Goal: Task Accomplishment & Management: Complete application form

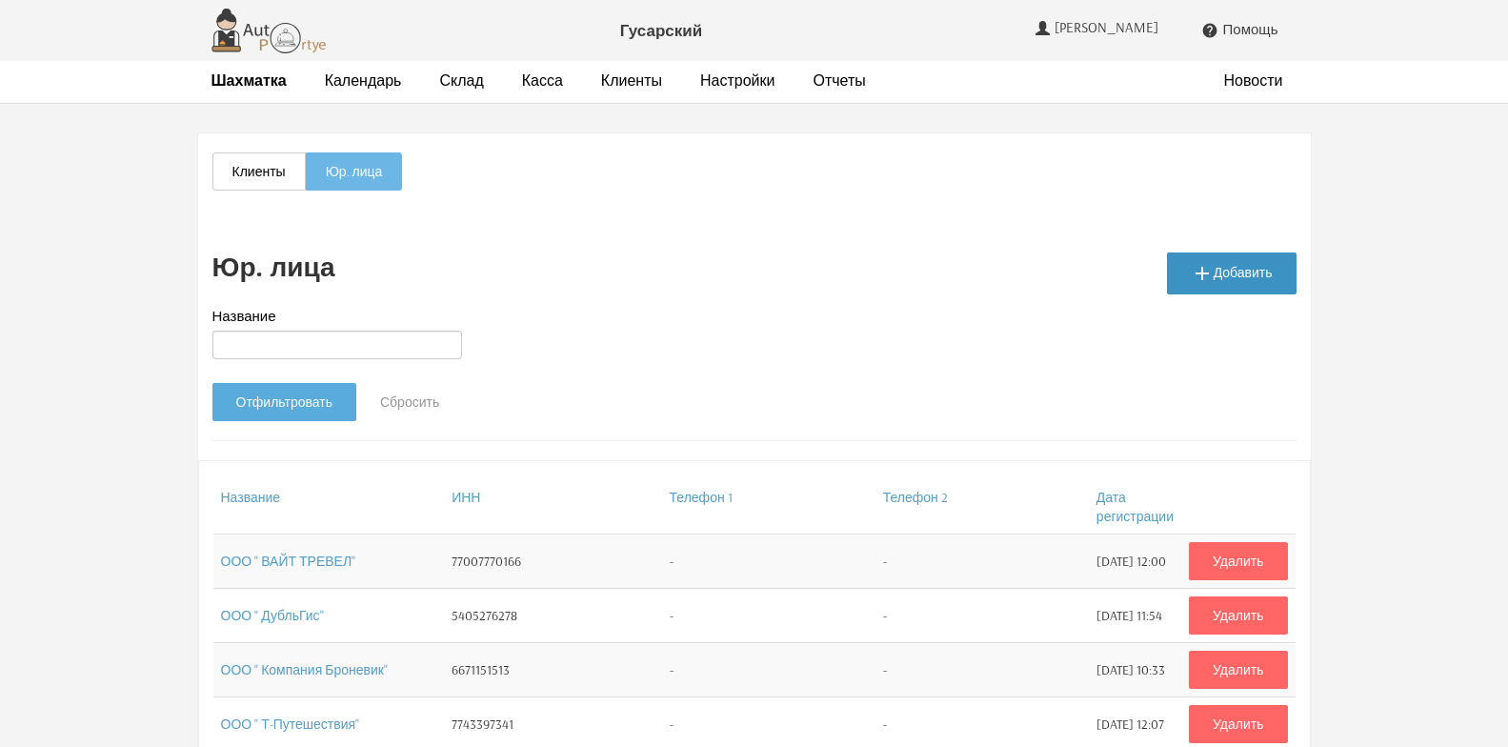
click at [1244, 274] on link " Добавить" at bounding box center [1232, 273] width 130 height 42
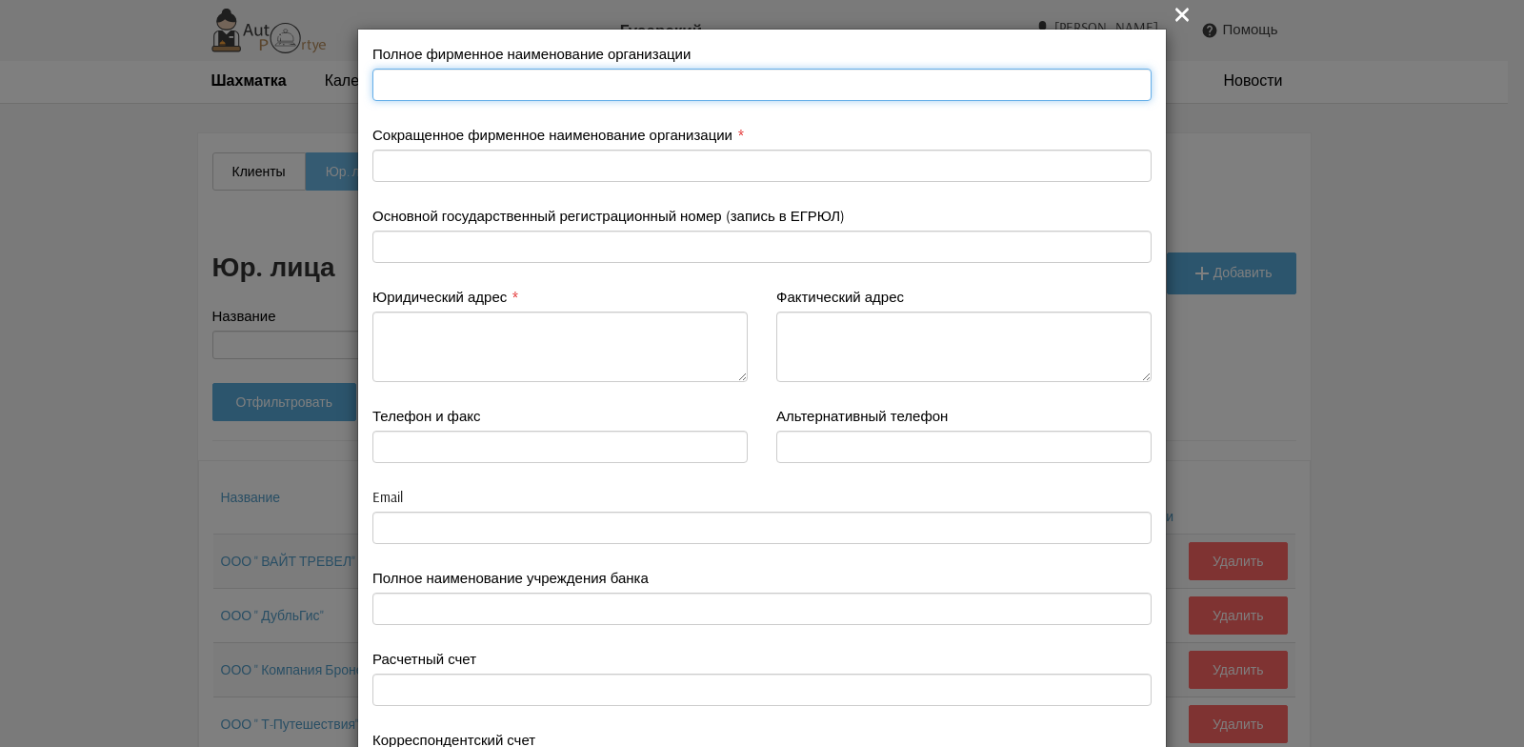
click at [431, 88] on input "text" at bounding box center [761, 85] width 779 height 32
type input "ООО " Единые Системные Технологии""
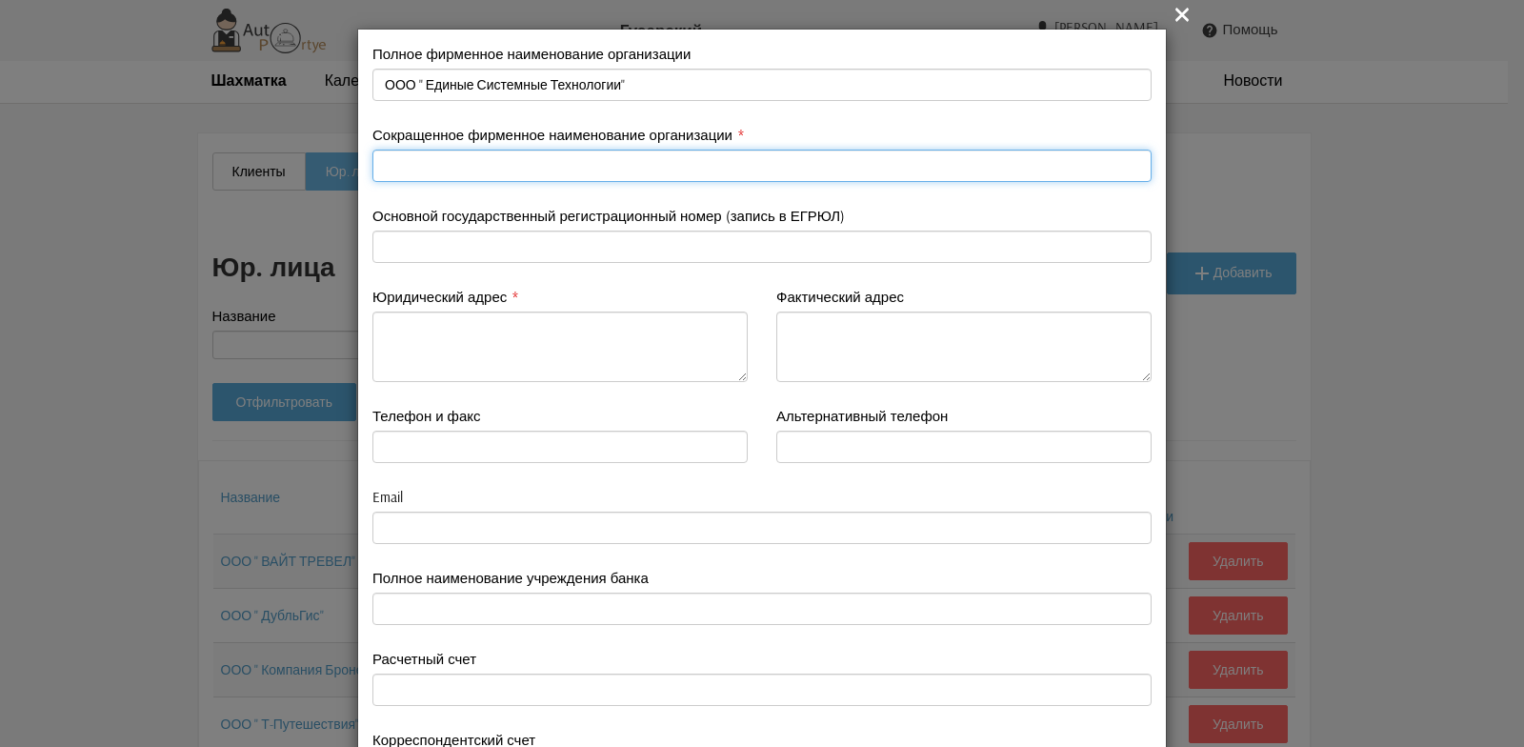
click at [427, 168] on input "text" at bounding box center [761, 166] width 779 height 32
type input "ООО " Единые Системные Технологии""
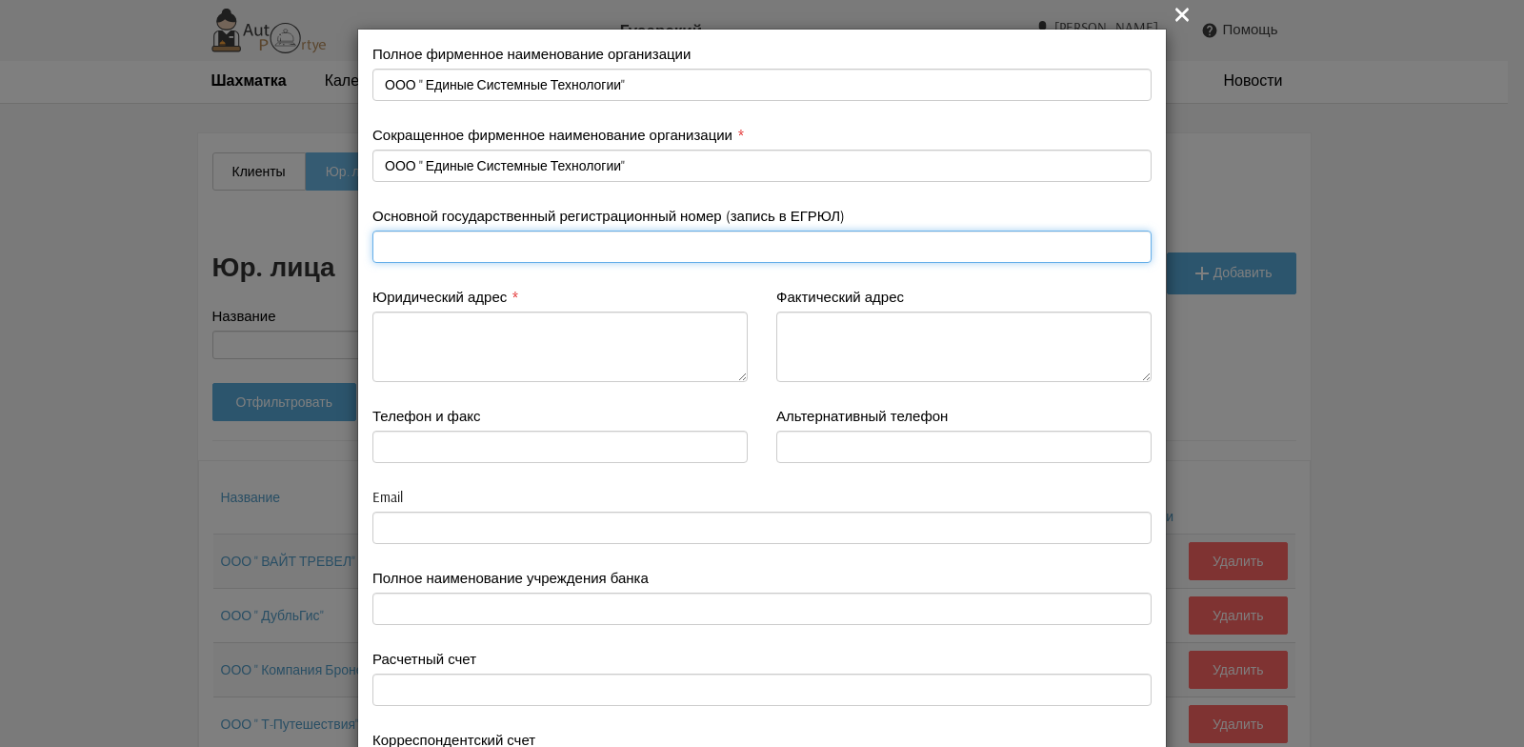
click at [426, 249] on input "text" at bounding box center [761, 247] width 779 height 32
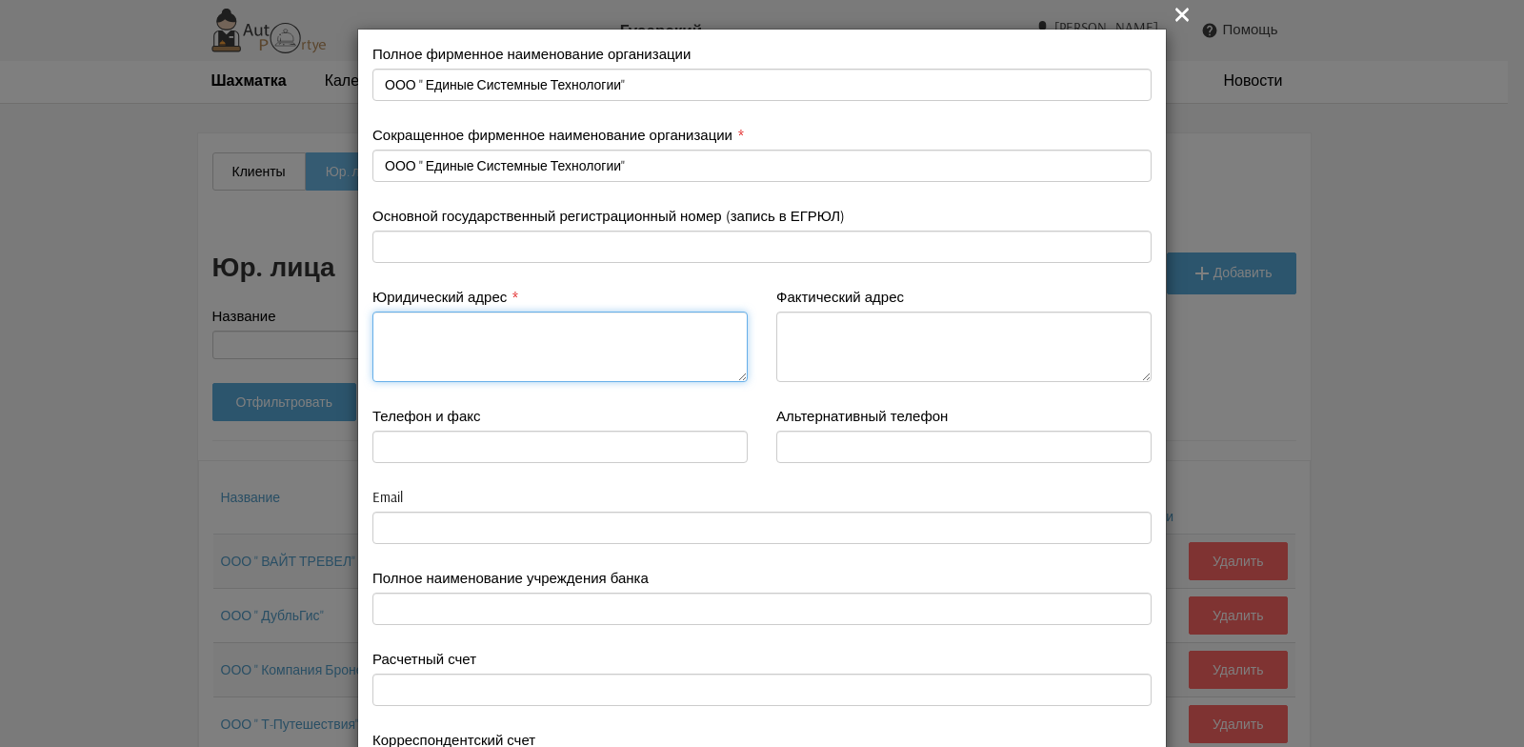
click at [420, 350] on textarea at bounding box center [559, 346] width 375 height 70
click at [395, 337] on textarea "[STREET_ADDRESS]" at bounding box center [559, 346] width 375 height 70
drag, startPoint x: 375, startPoint y: 327, endPoint x: 439, endPoint y: 351, distance: 68.1
click at [438, 351] on textarea "[STREET_ADDRESS]" at bounding box center [559, 346] width 375 height 70
type textarea "[STREET_ADDRESS]"
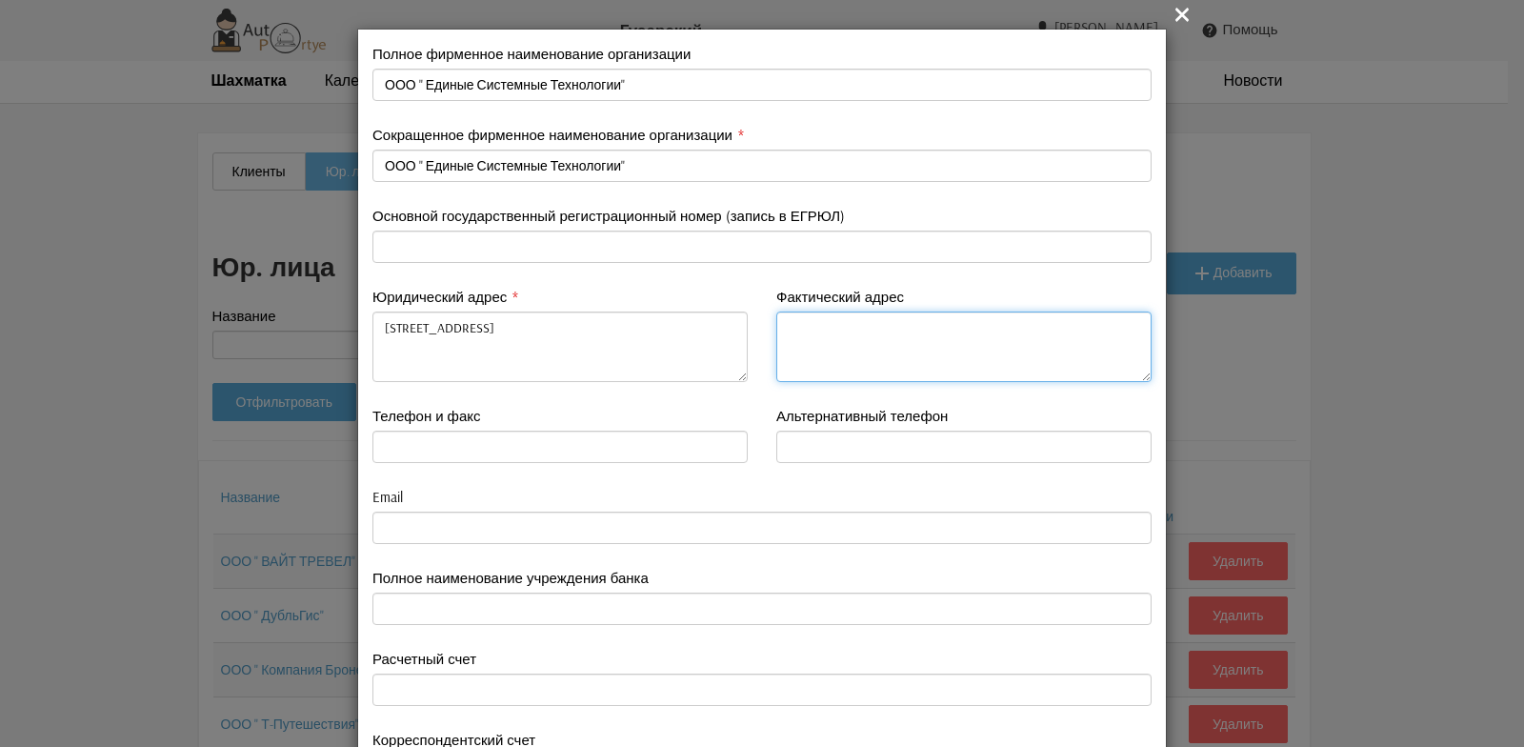
click at [796, 322] on textarea at bounding box center [963, 346] width 375 height 70
paste textarea "[STREET_ADDRESS]"
type textarea "[STREET_ADDRESS]"
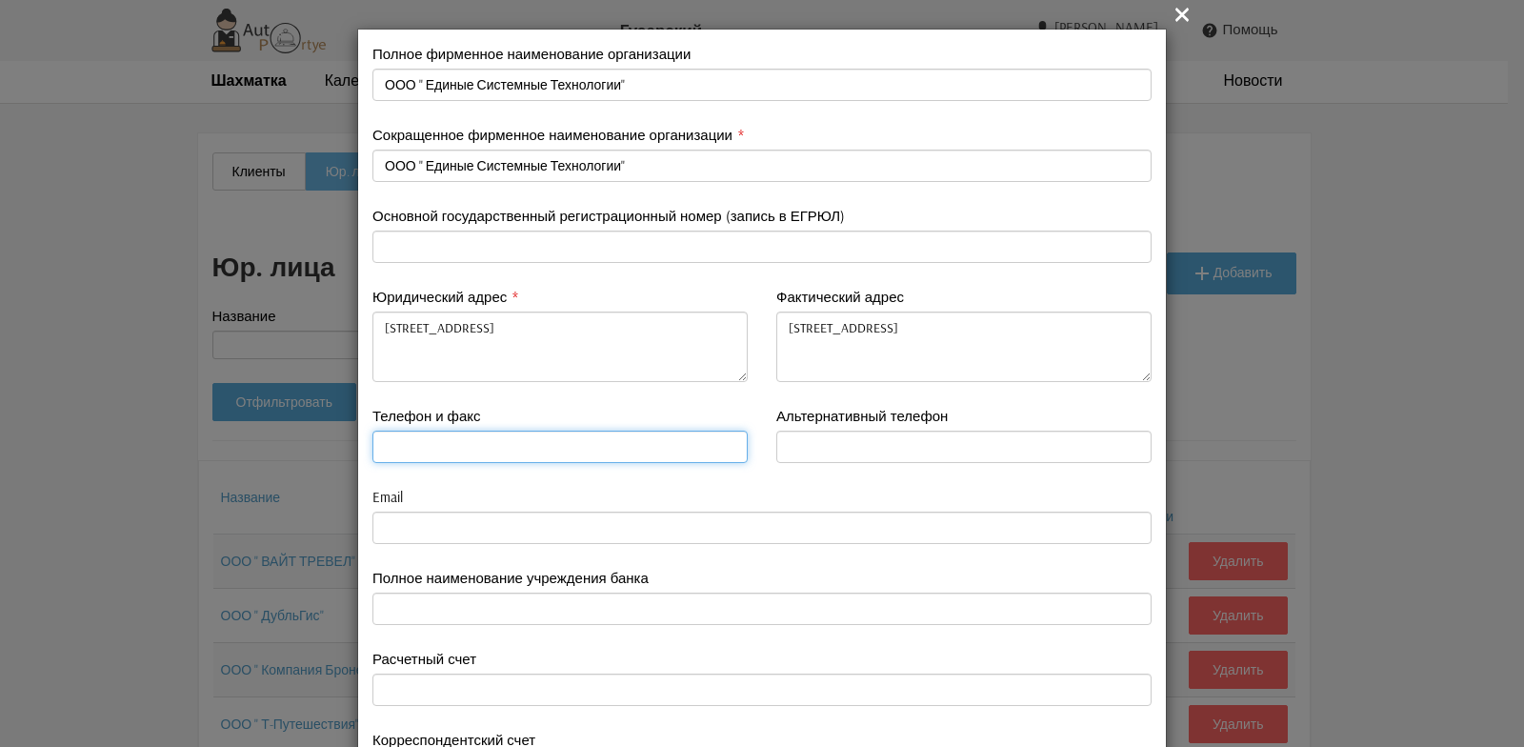
click at [402, 444] on input "text" at bounding box center [559, 447] width 375 height 32
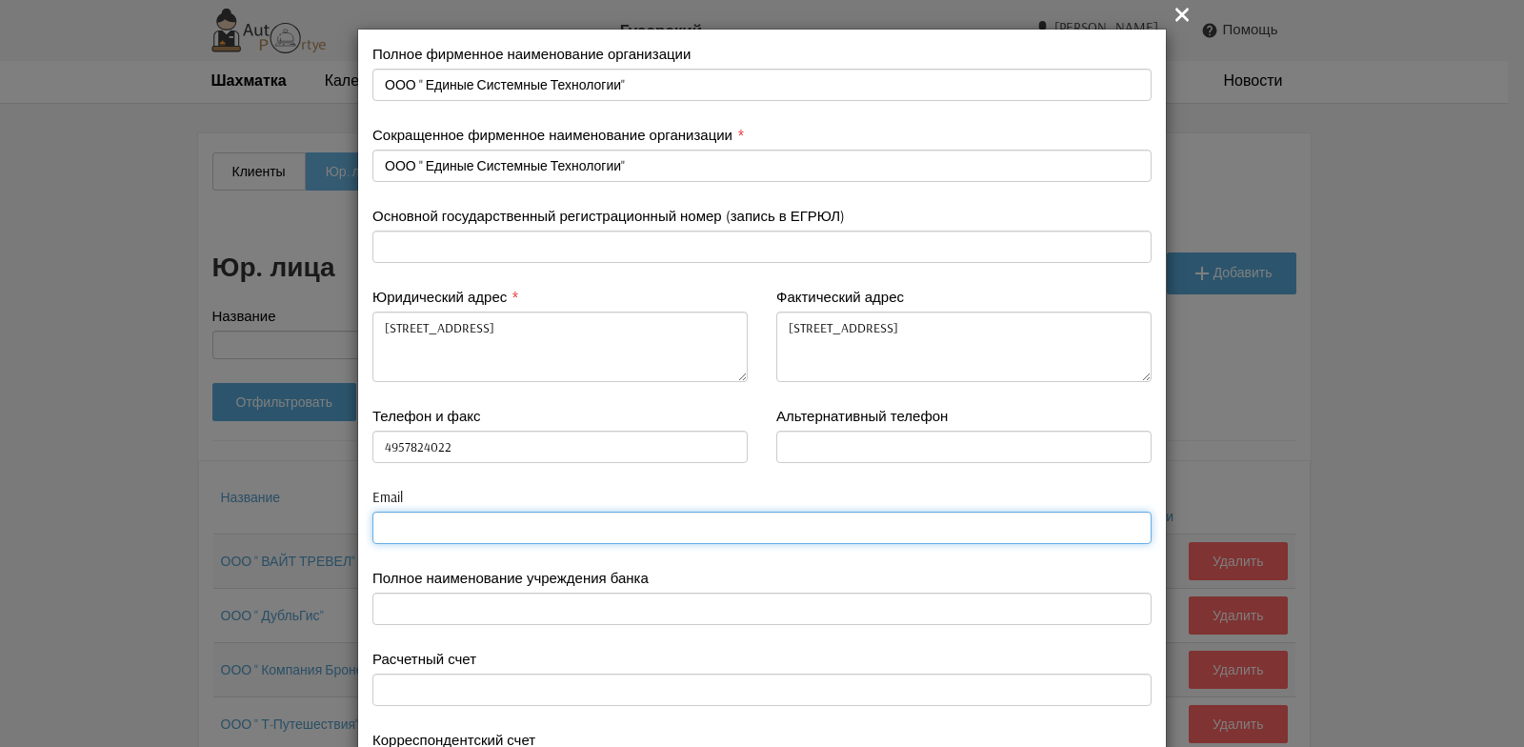
type input "4957824022"
click at [379, 527] on input "email" at bounding box center [761, 527] width 779 height 32
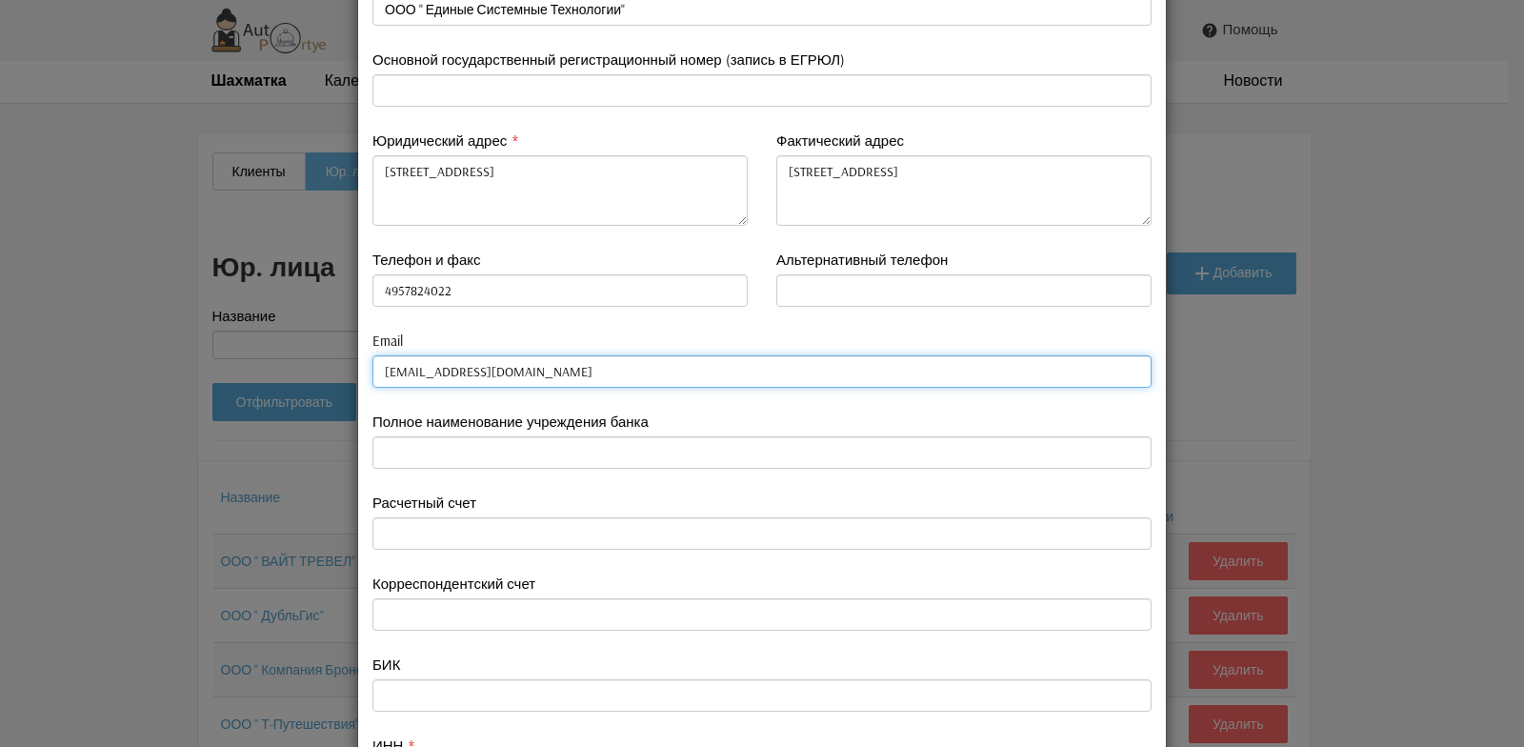
scroll to position [190, 0]
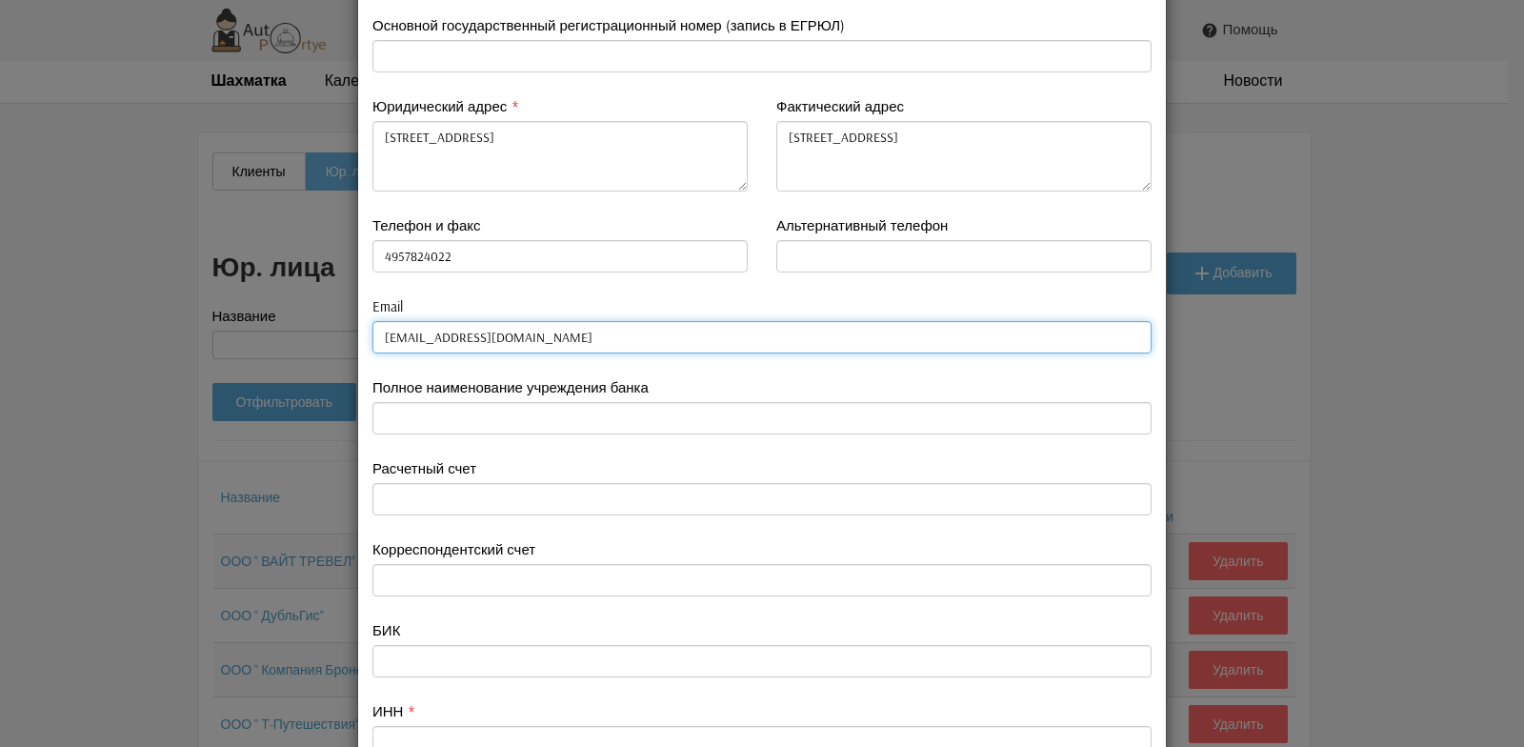
type input "[EMAIL_ADDRESS][DOMAIN_NAME]"
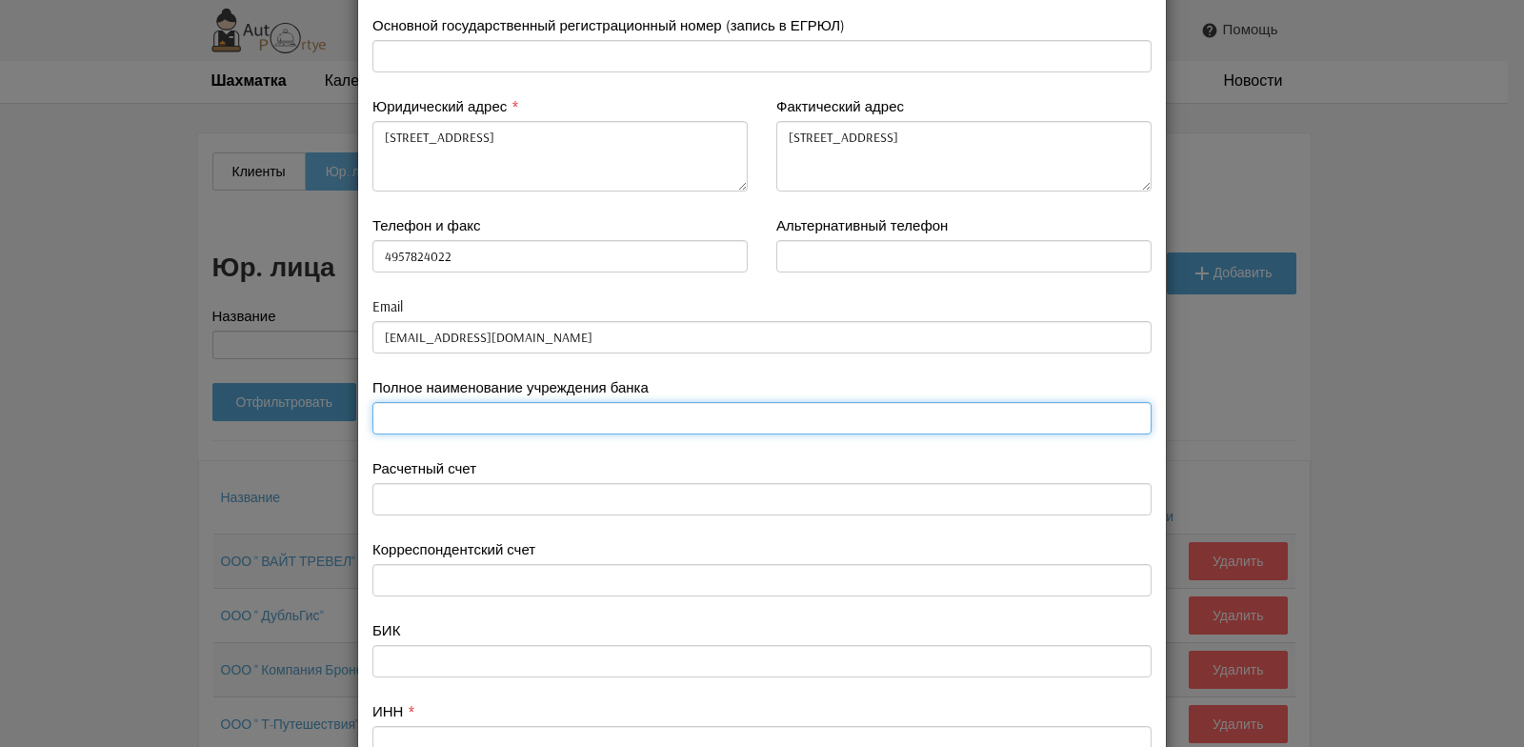
click at [427, 412] on input "text" at bounding box center [761, 418] width 779 height 32
type input "ПАО " ПРОМСВЯЗЬБАНК""
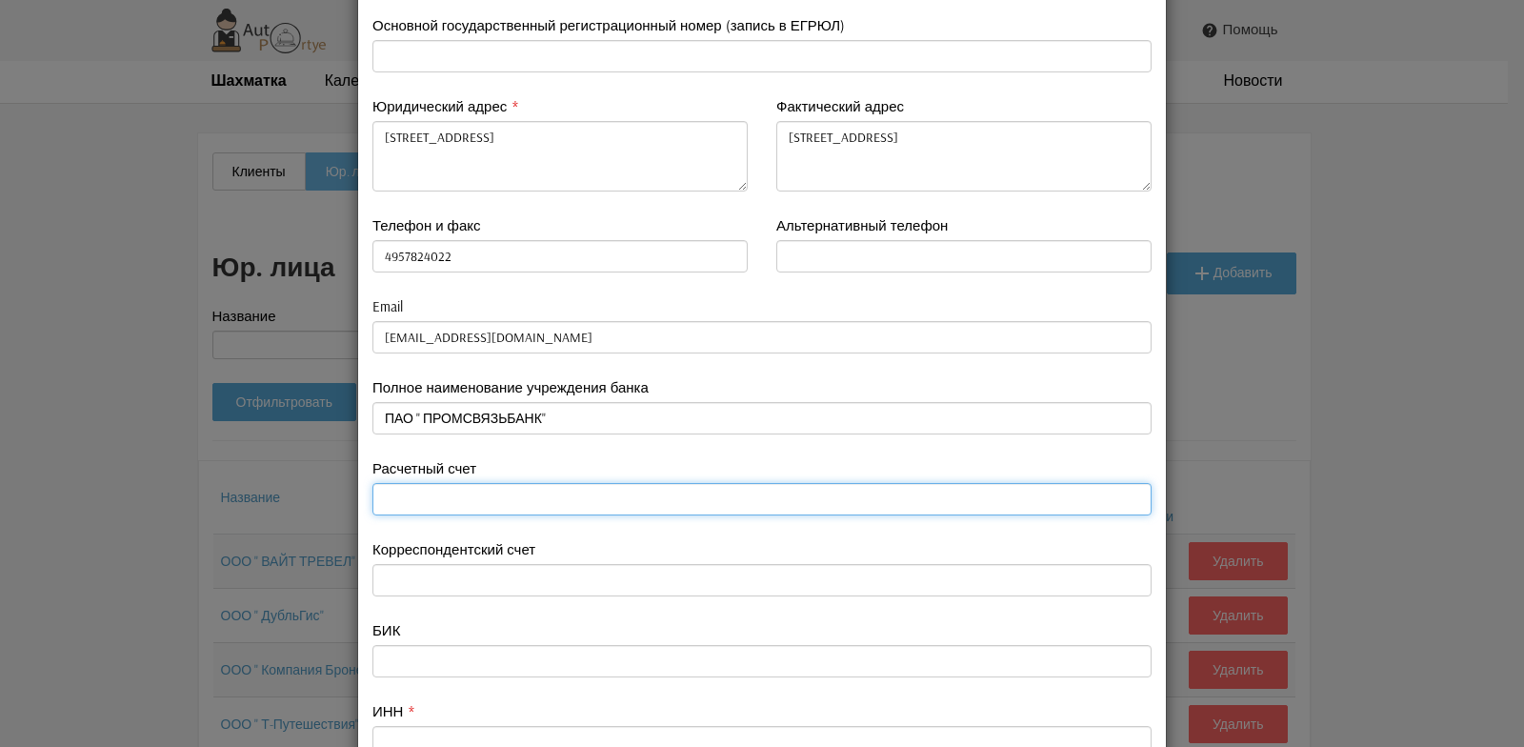
click at [430, 492] on input "text" at bounding box center [761, 499] width 779 height 32
type input "40706810500000324405"
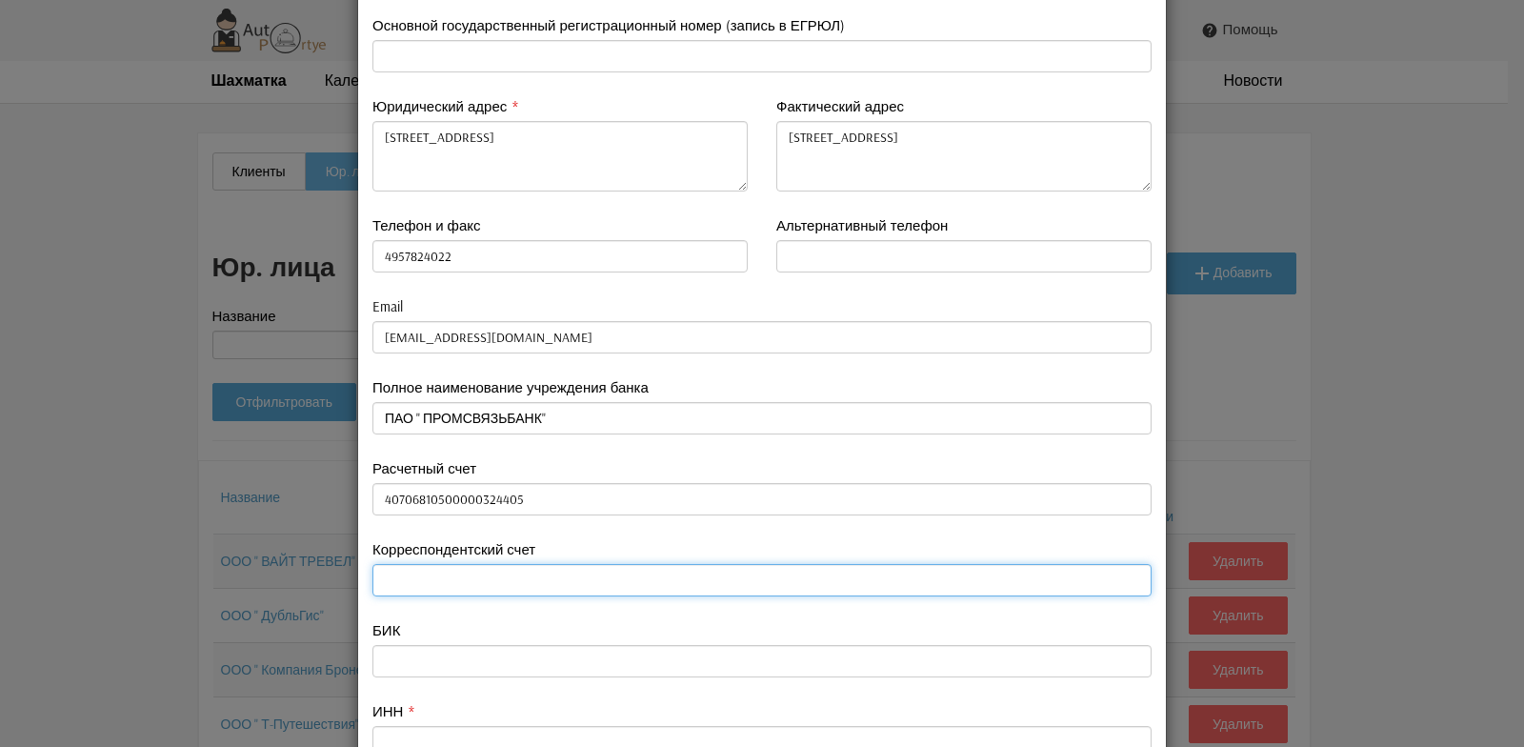
click at [423, 585] on input "text" at bounding box center [761, 580] width 779 height 32
type input "30101810400000000555"
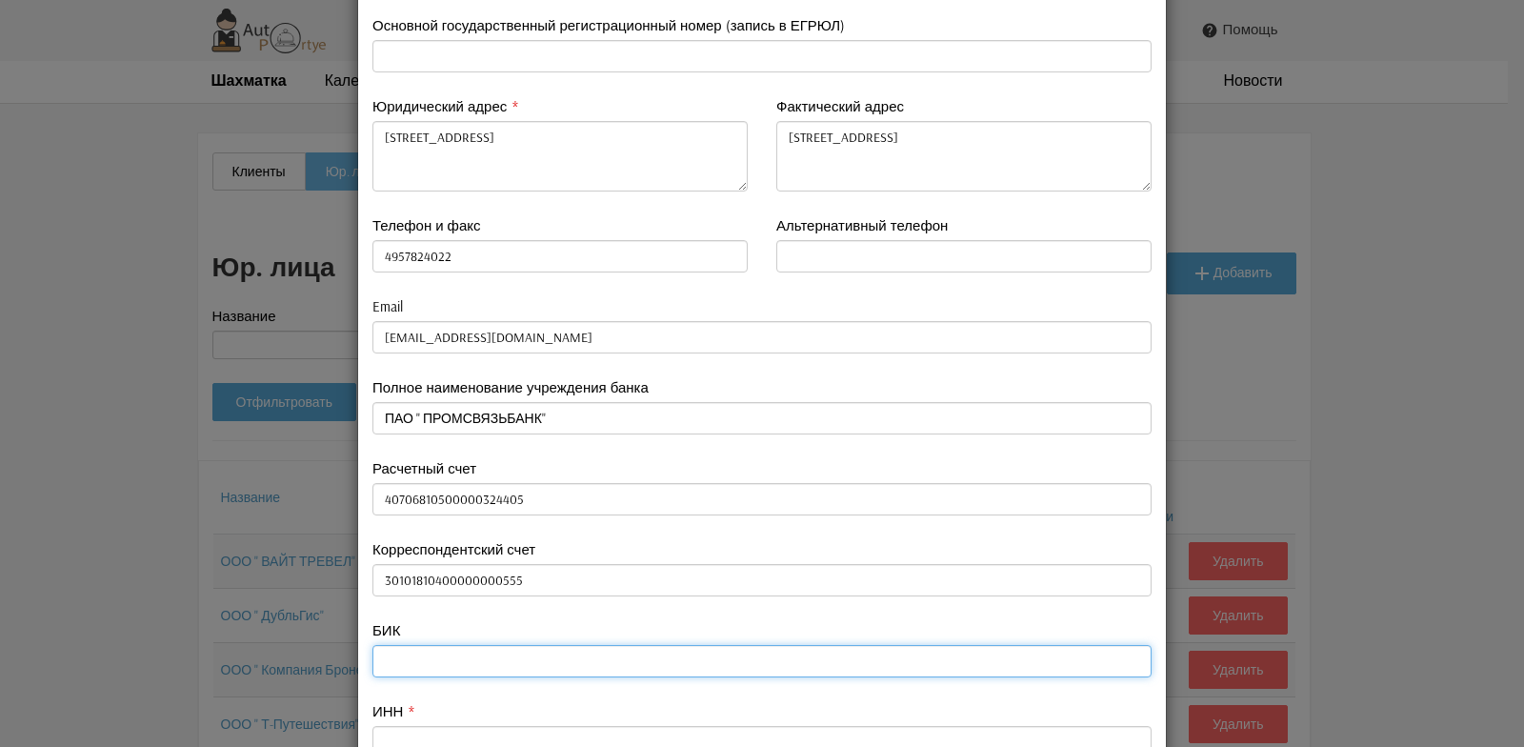
click at [386, 662] on input "text" at bounding box center [761, 661] width 779 height 32
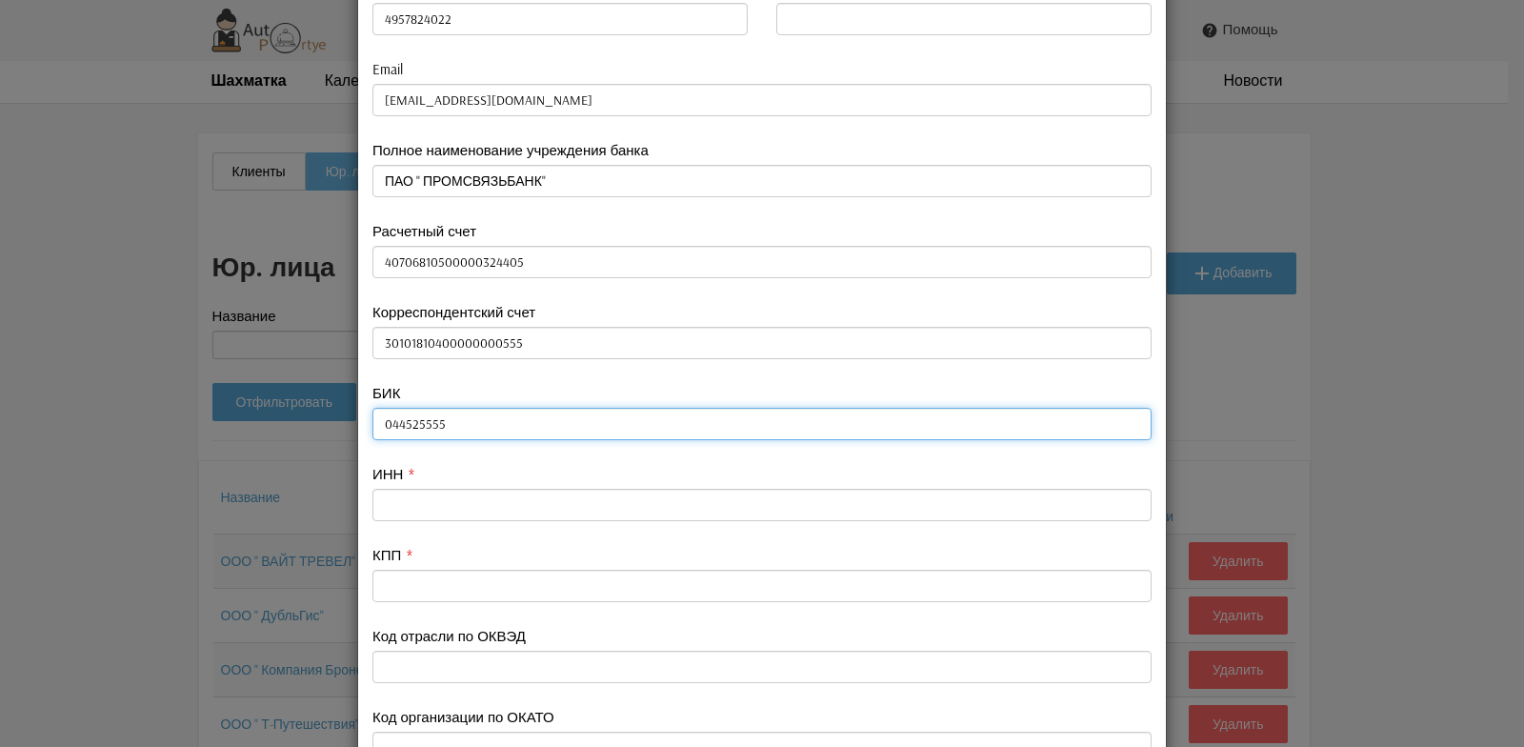
scroll to position [476, 0]
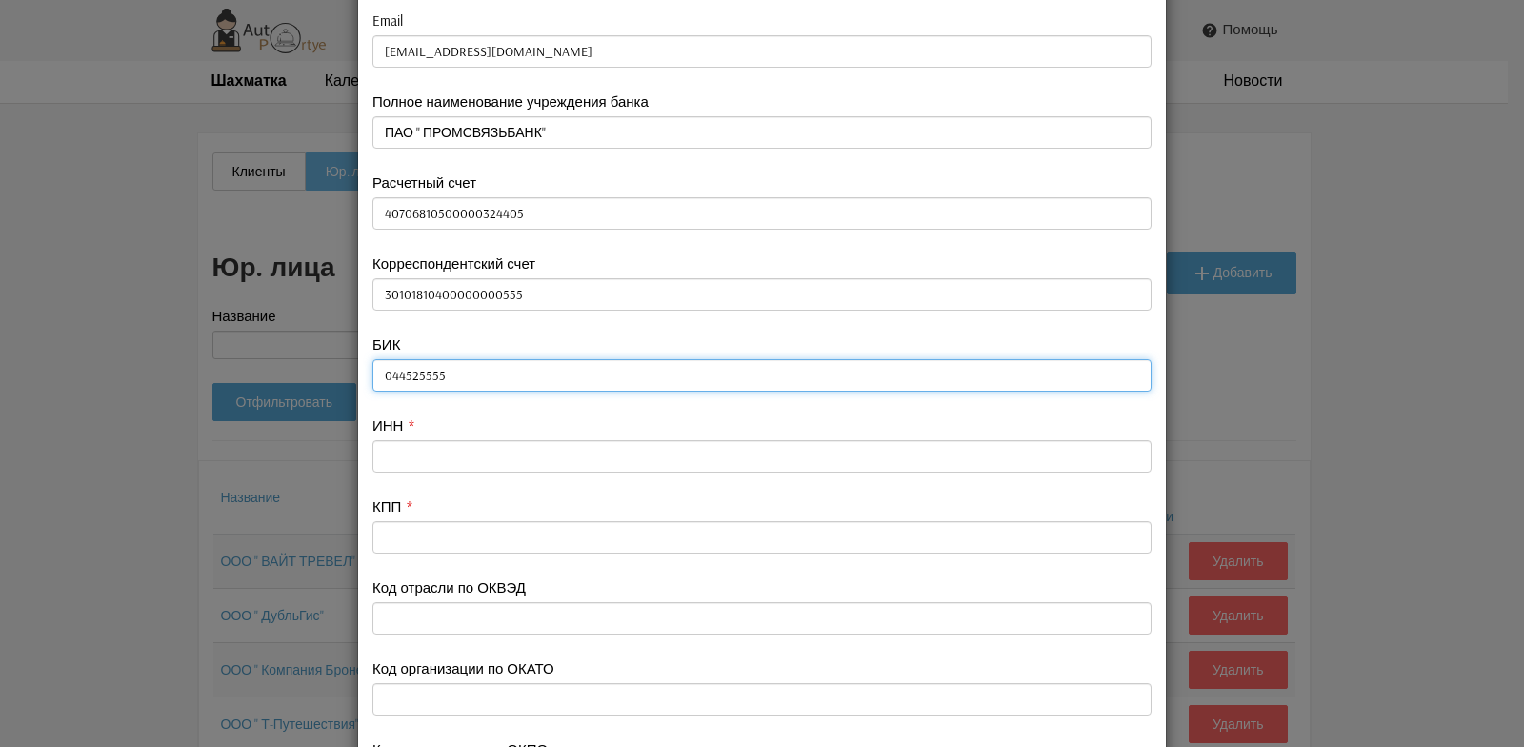
type input "044525555"
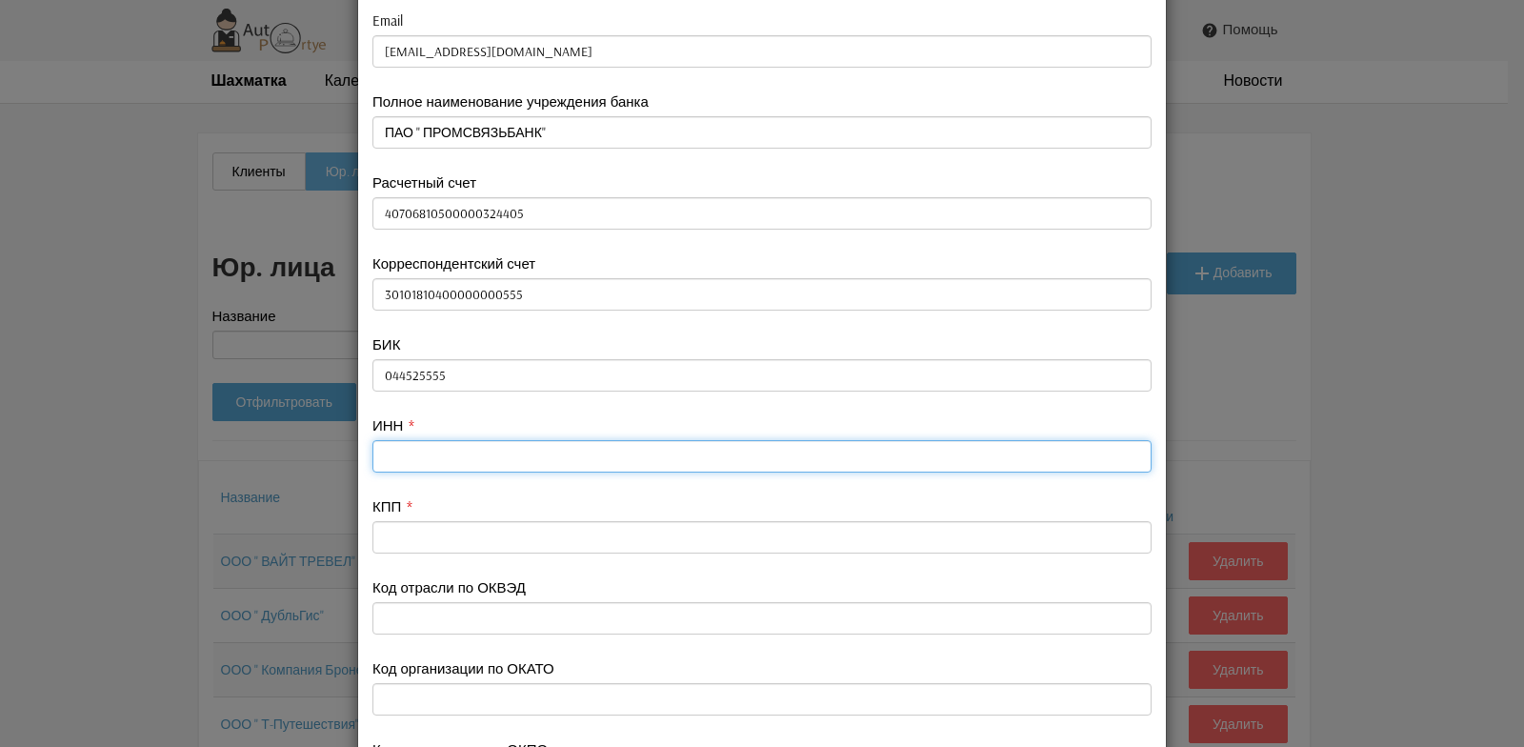
click at [381, 456] on input "text" at bounding box center [761, 456] width 779 height 32
type input "7709719207"
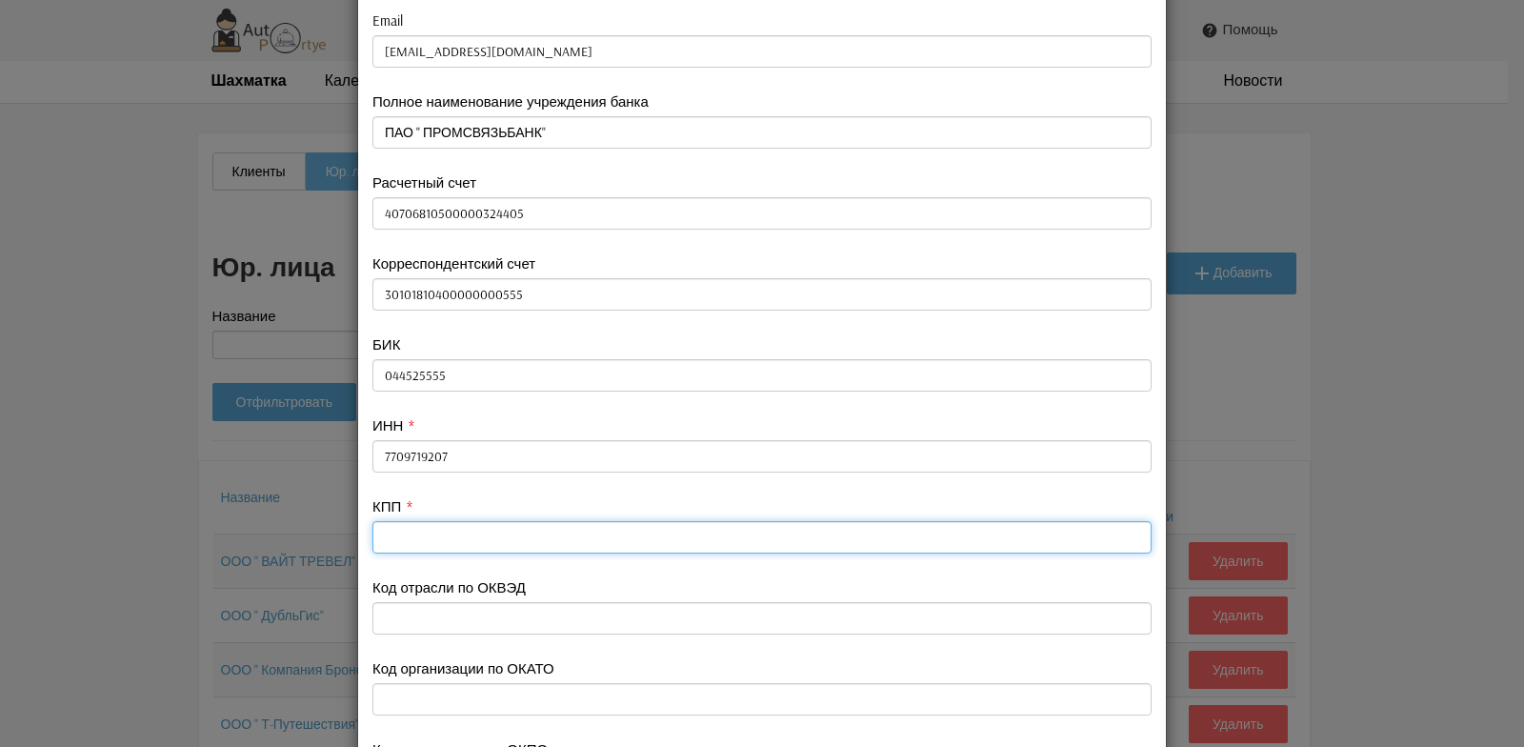
click at [389, 537] on input "text" at bounding box center [761, 537] width 779 height 32
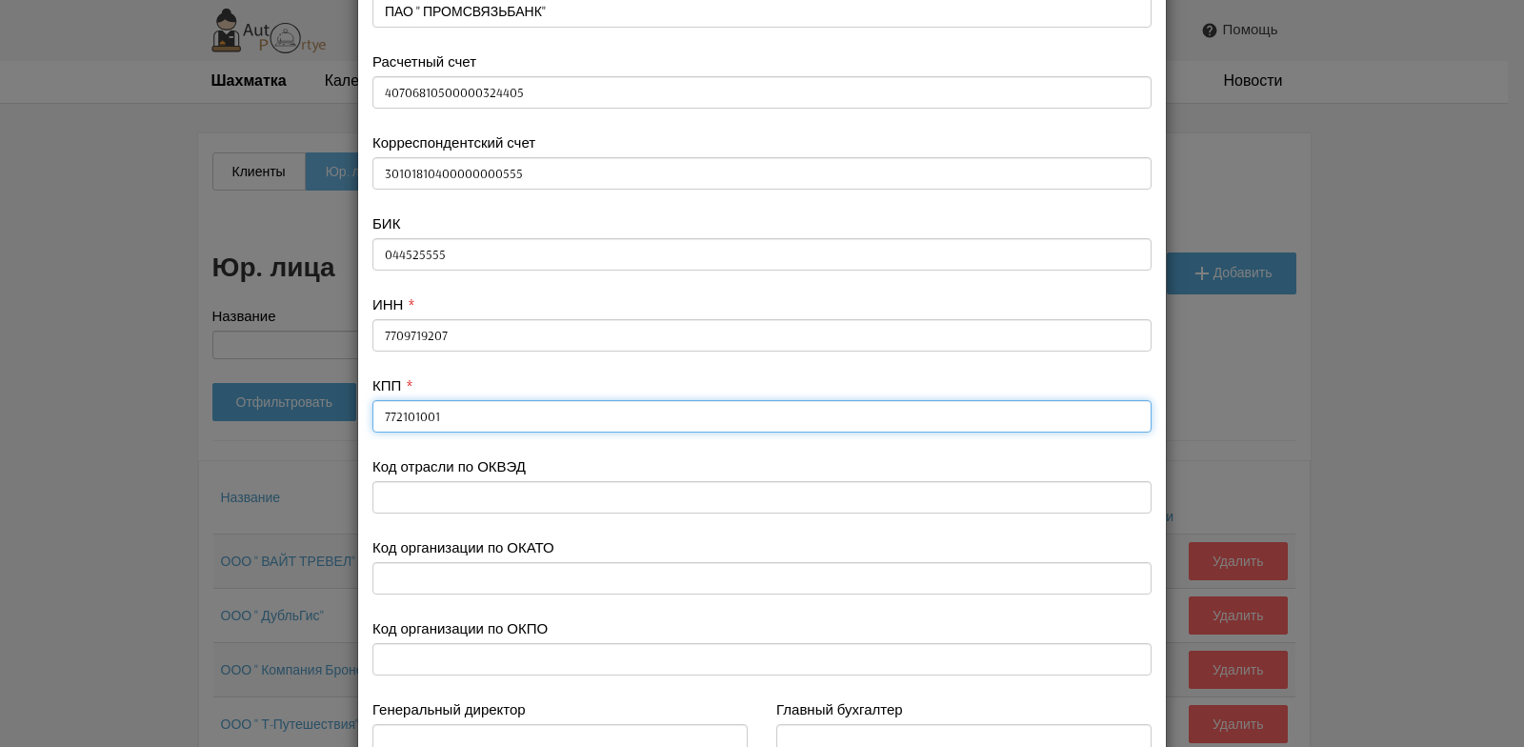
scroll to position [667, 0]
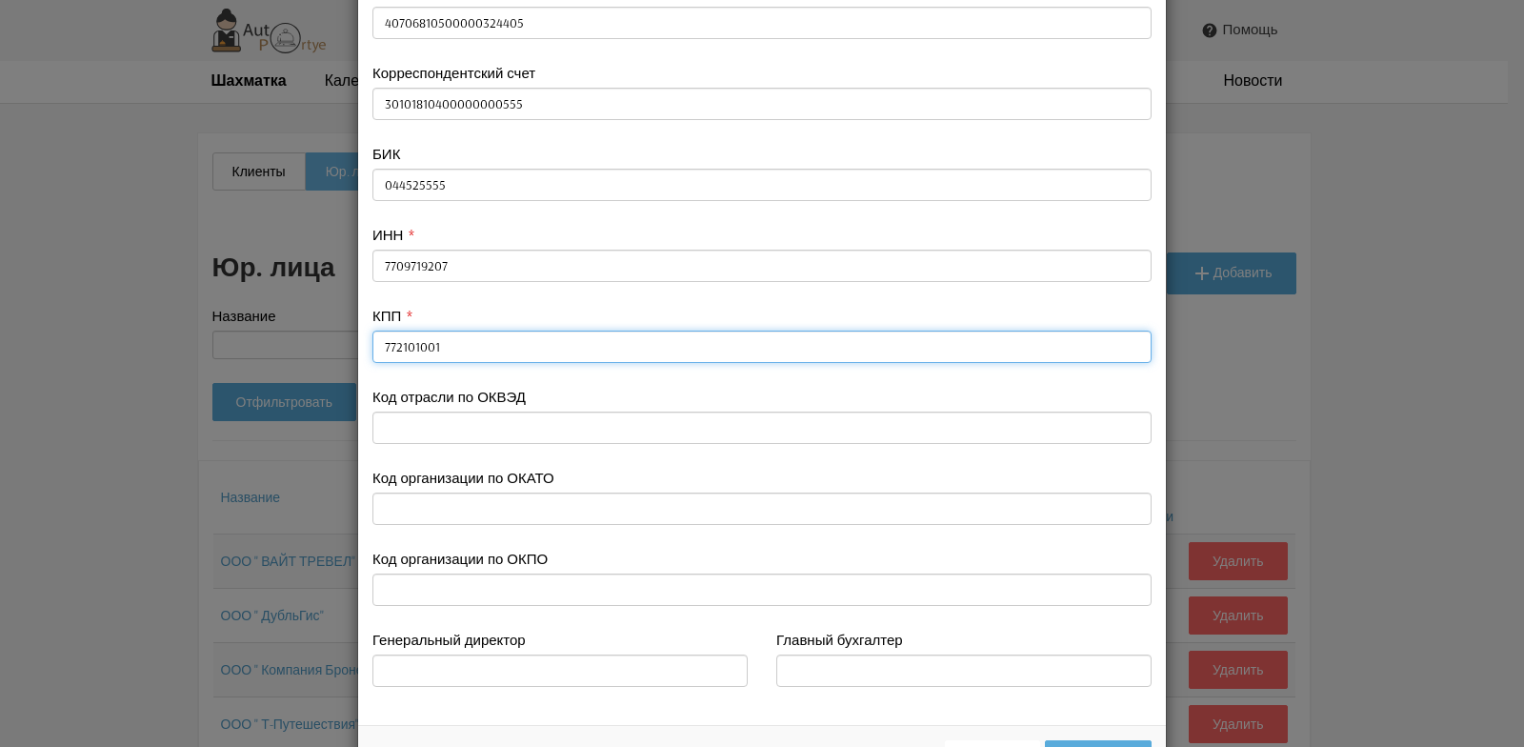
type input "772101001"
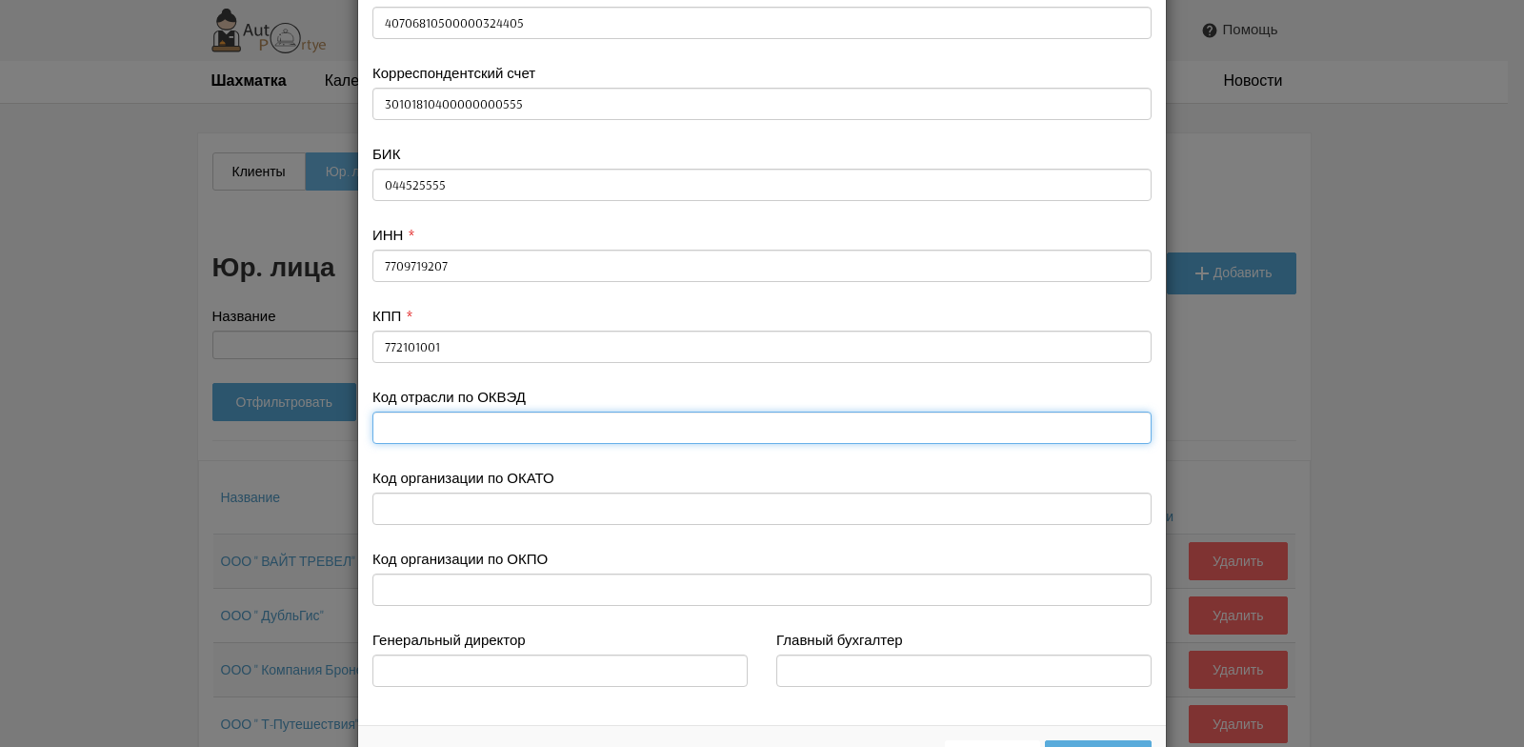
click at [402, 430] on input "text" at bounding box center [761, 427] width 779 height 32
type input "43.2"
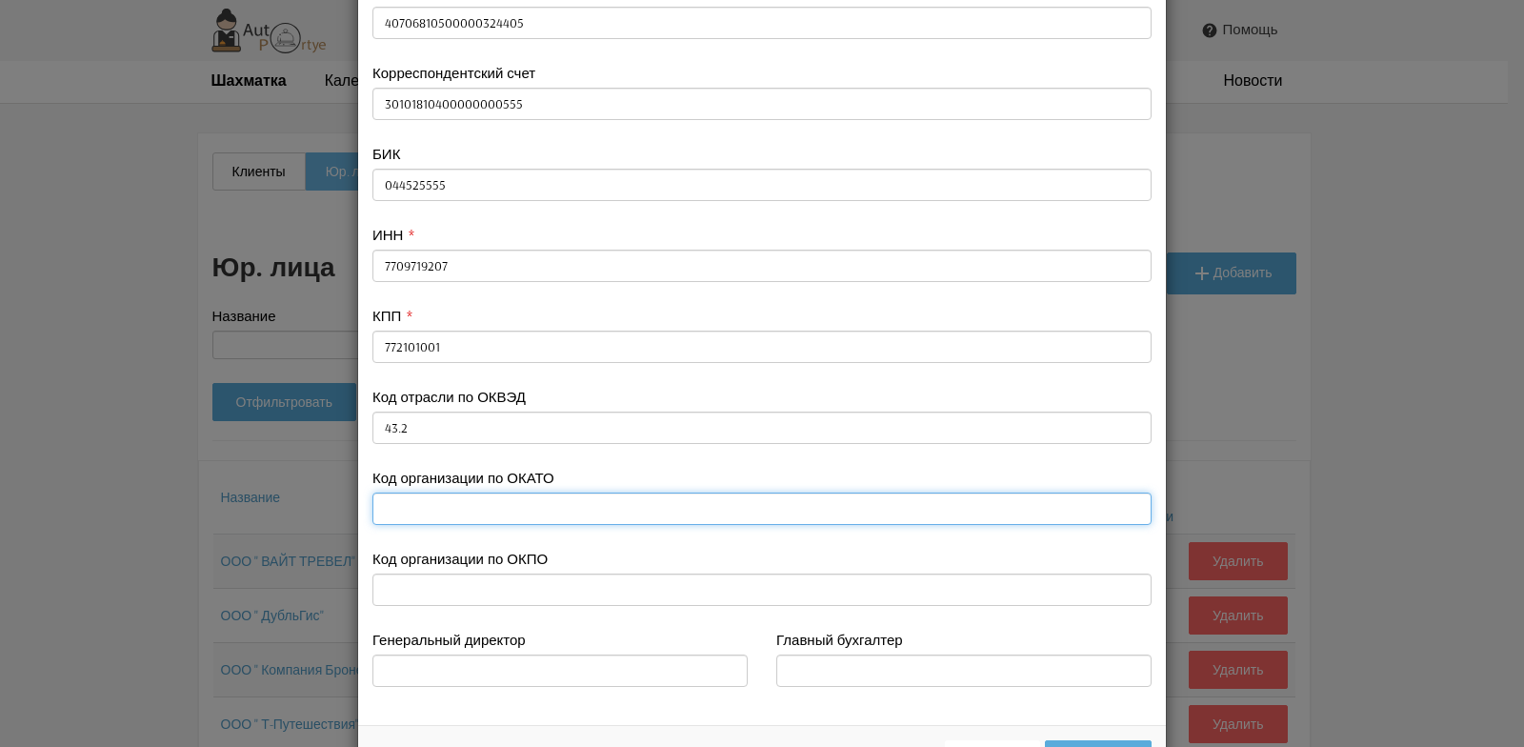
click at [411, 509] on input "text" at bounding box center [761, 508] width 779 height 32
type input "45290586000"
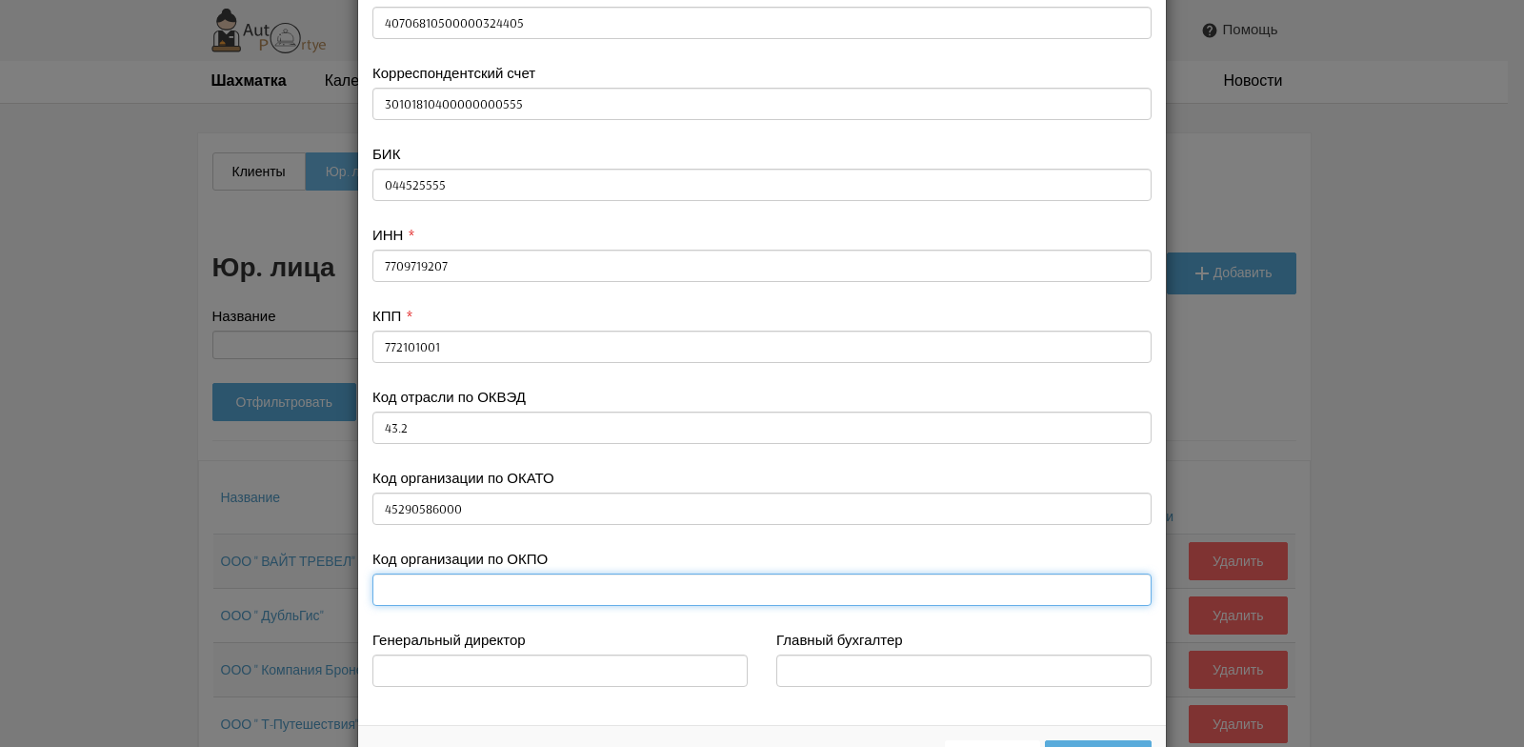
click at [400, 587] on input "text" at bounding box center [761, 589] width 779 height 32
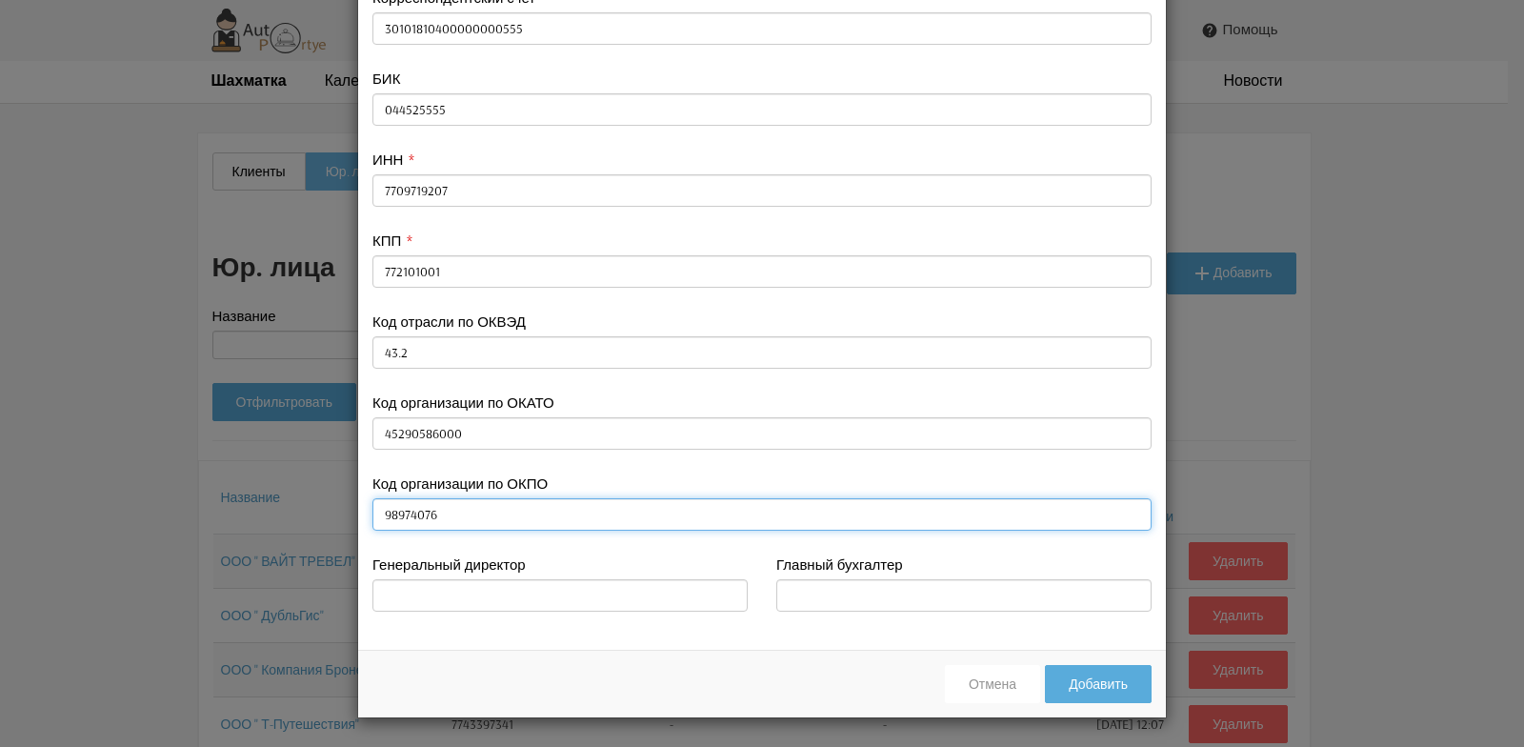
type input "98974076"
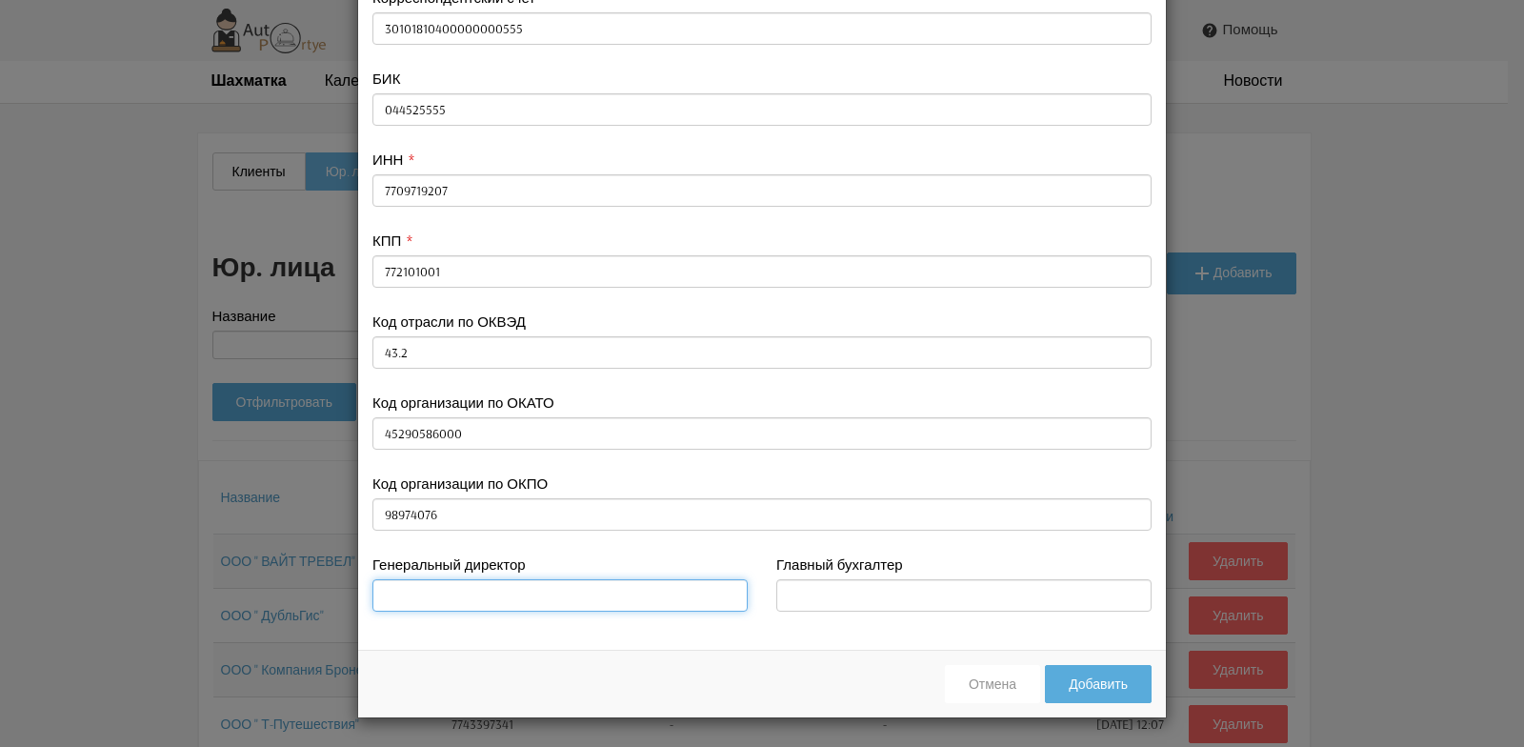
click at [424, 591] on input "text" at bounding box center [559, 595] width 375 height 32
type input "[PERSON_NAME]"
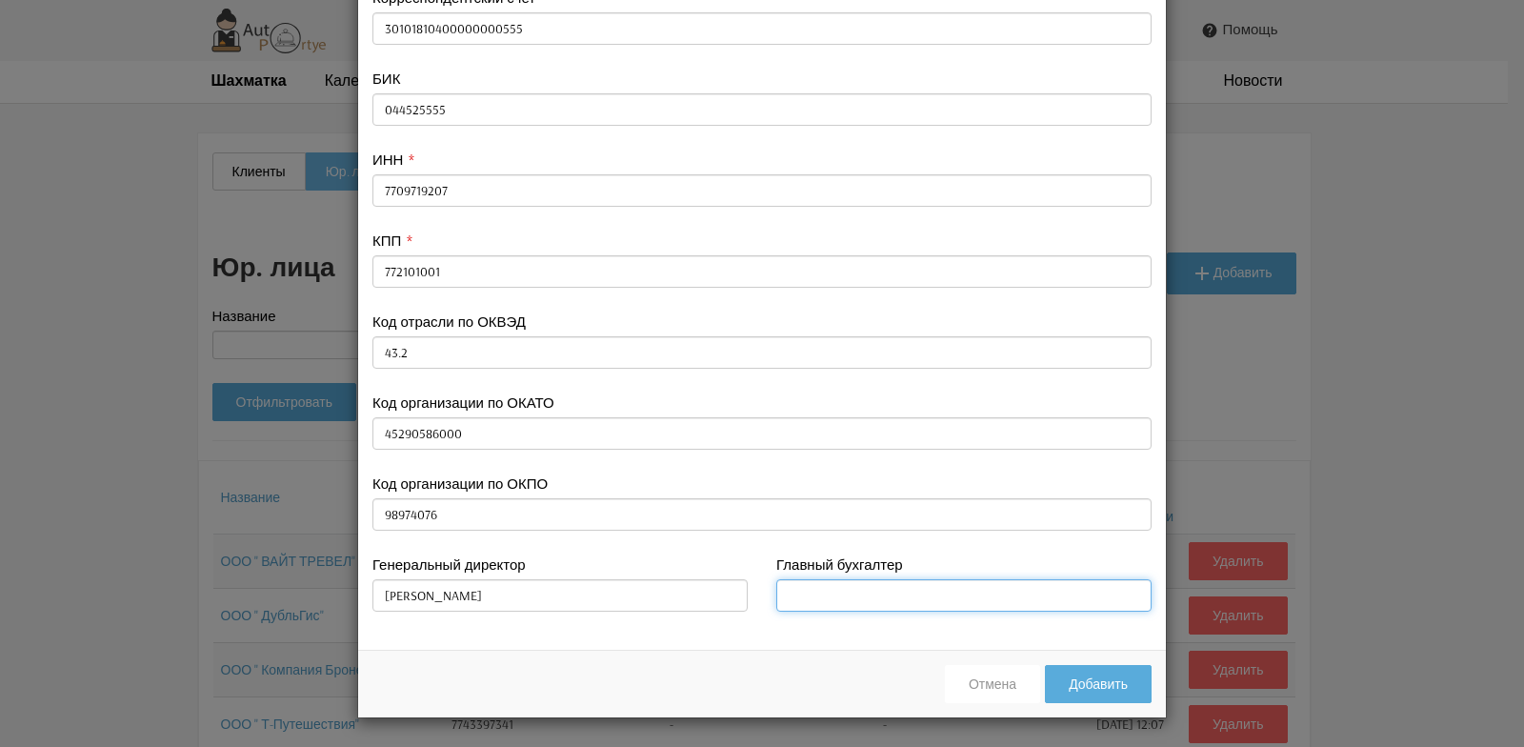
click at [803, 599] on input "text" at bounding box center [963, 595] width 375 height 32
type input "[PERSON_NAME]"
type input "4957824022"
type input "[PERSON_NAME]"
click at [1087, 688] on button "Добавить" at bounding box center [1098, 684] width 107 height 38
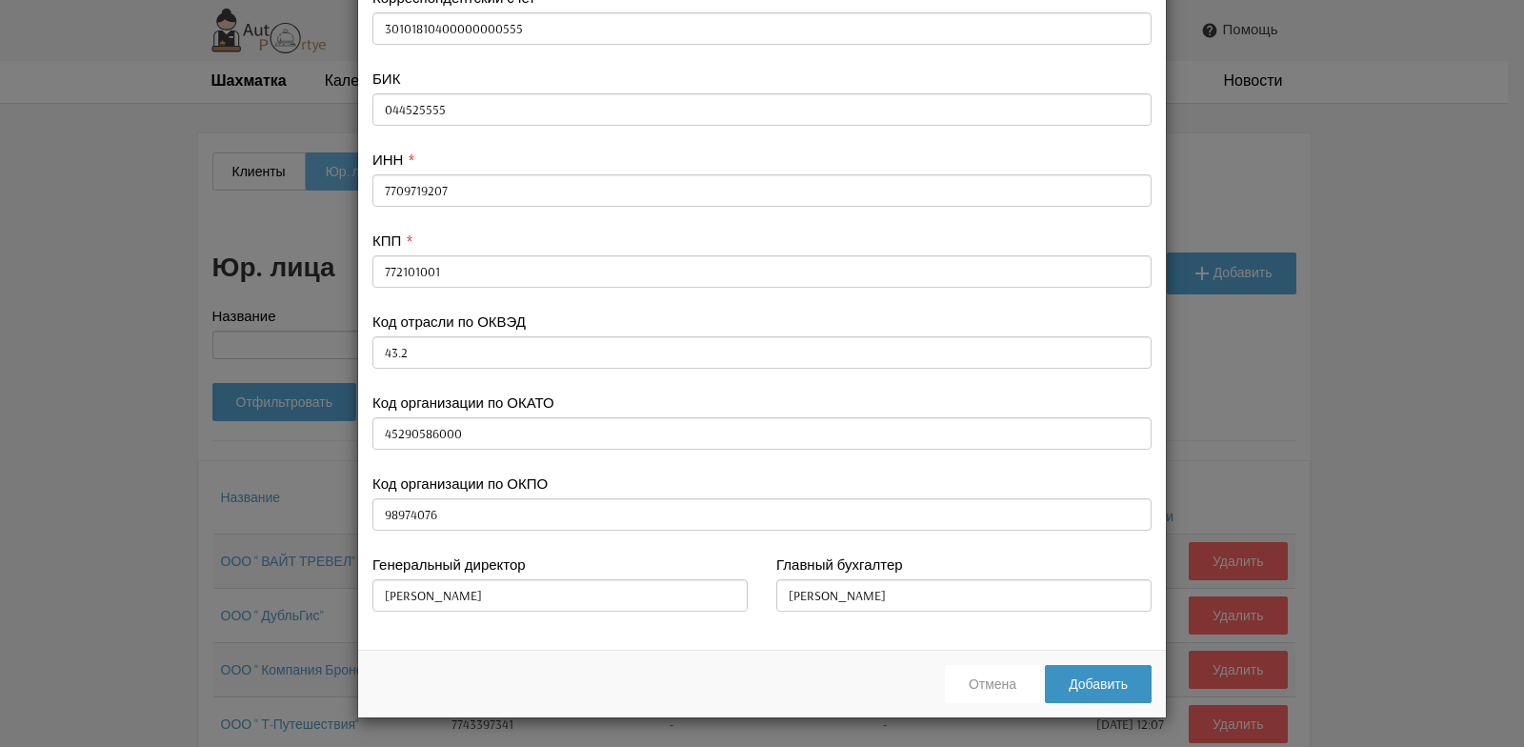
type input "4957824022"
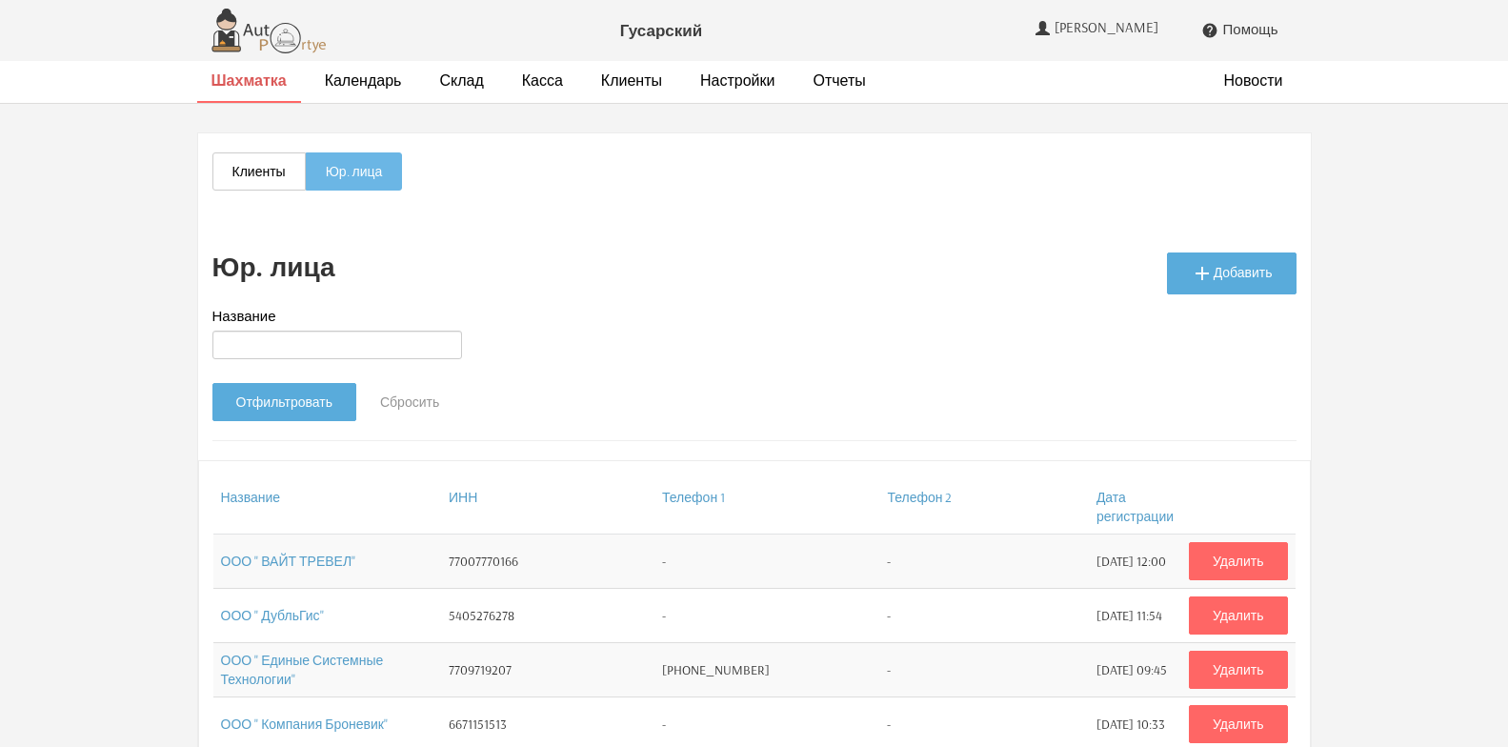
click at [242, 86] on strong "Шахматка" at bounding box center [248, 79] width 75 height 19
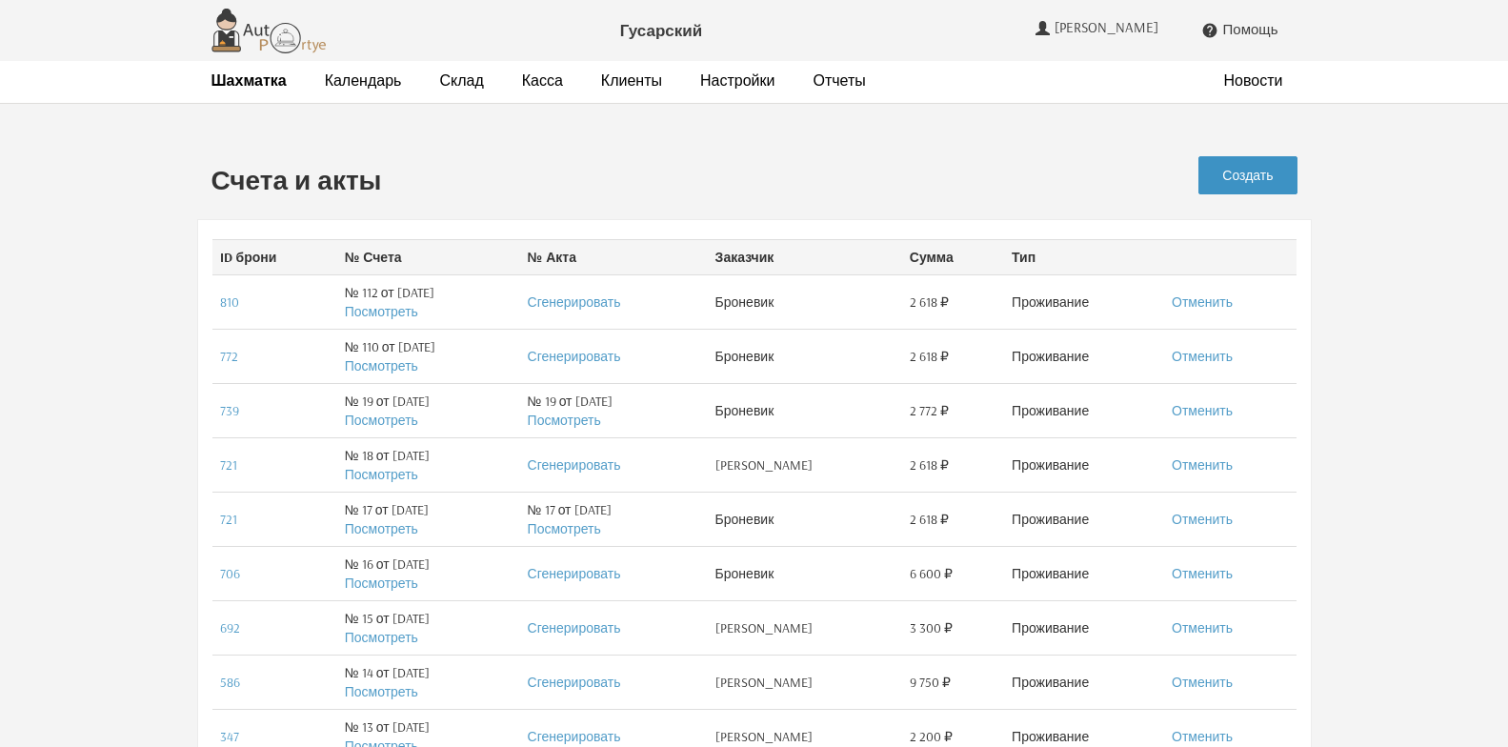
click at [1241, 171] on link "Создать" at bounding box center [1247, 175] width 98 height 38
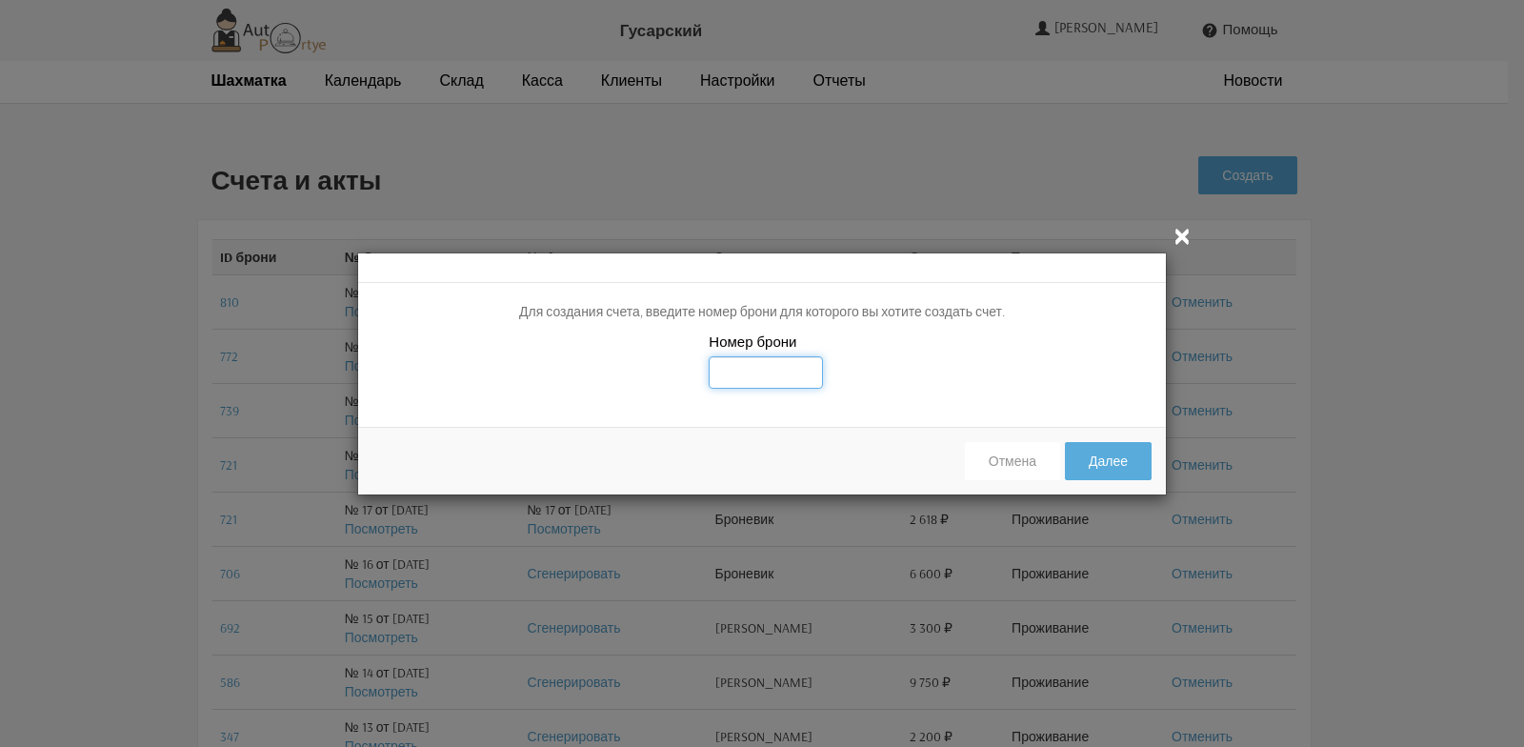
click at [752, 372] on input "text" at bounding box center [766, 372] width 114 height 32
type input "865"
click at [1114, 469] on button "Далее" at bounding box center [1108, 461] width 87 height 38
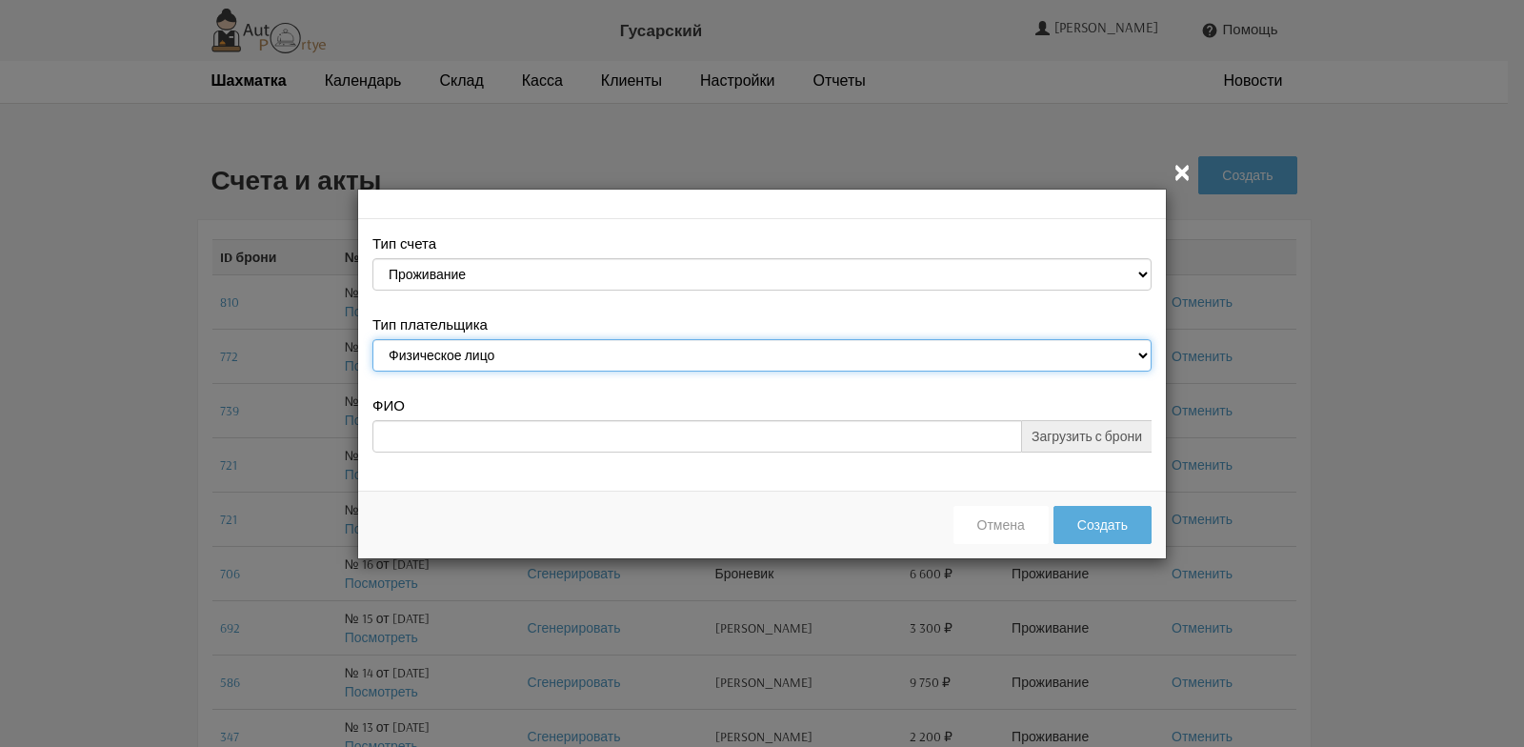
click at [1142, 354] on select "Физическое лицо Юридическое лицо" at bounding box center [761, 355] width 779 height 32
select select "legal_entity"
click at [372, 339] on select "Физическое лицо Юридическое лицо" at bounding box center [761, 355] width 779 height 32
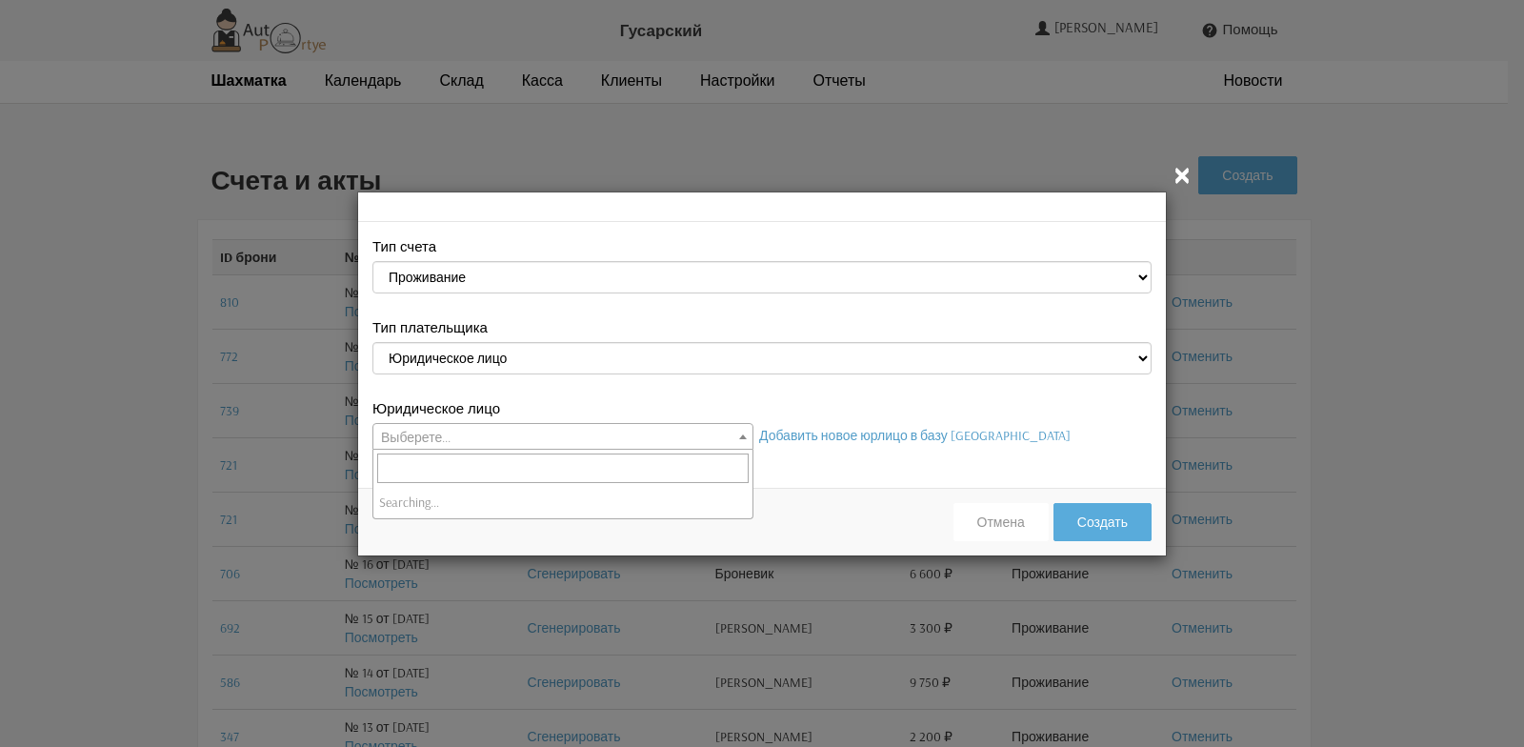
click at [746, 439] on span at bounding box center [742, 436] width 19 height 25
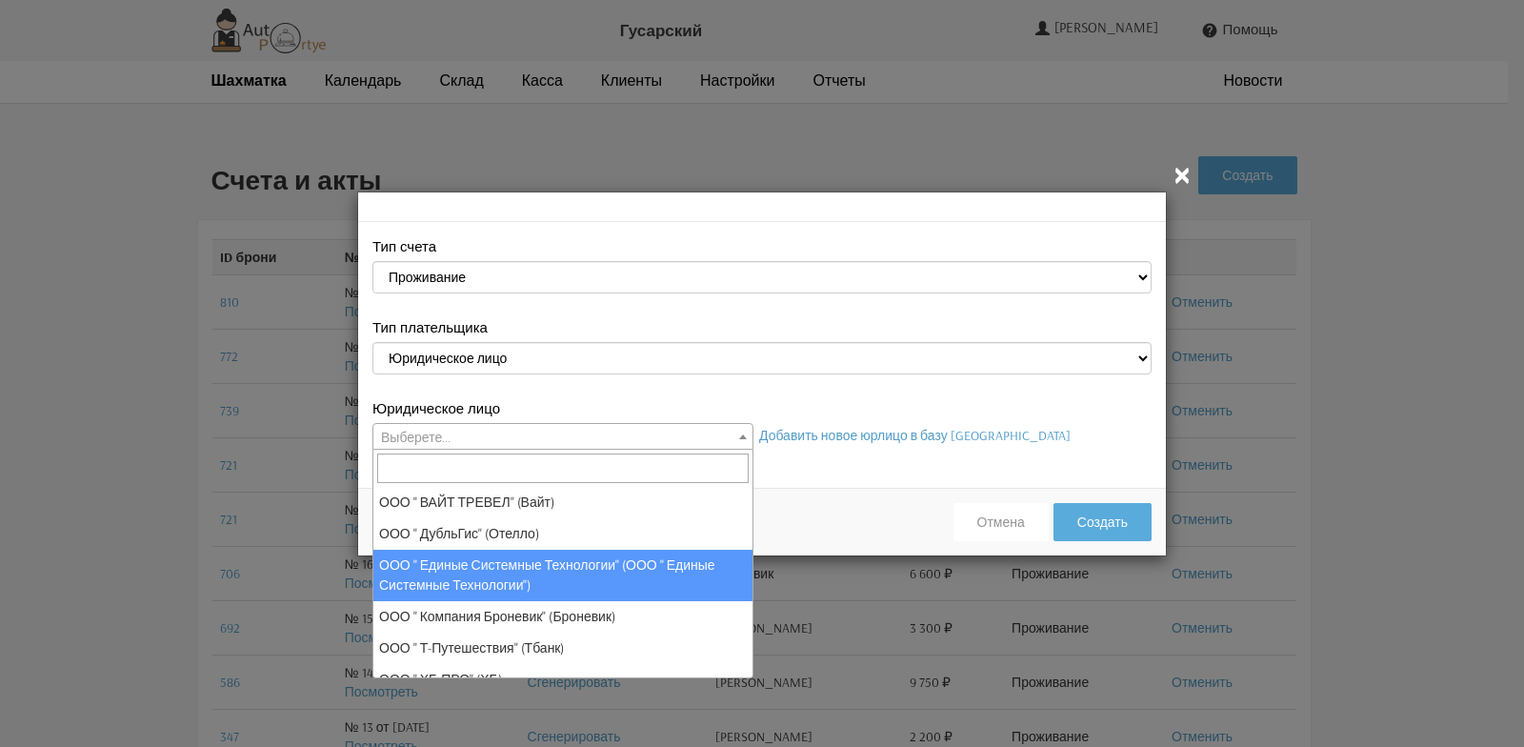
select select "125"
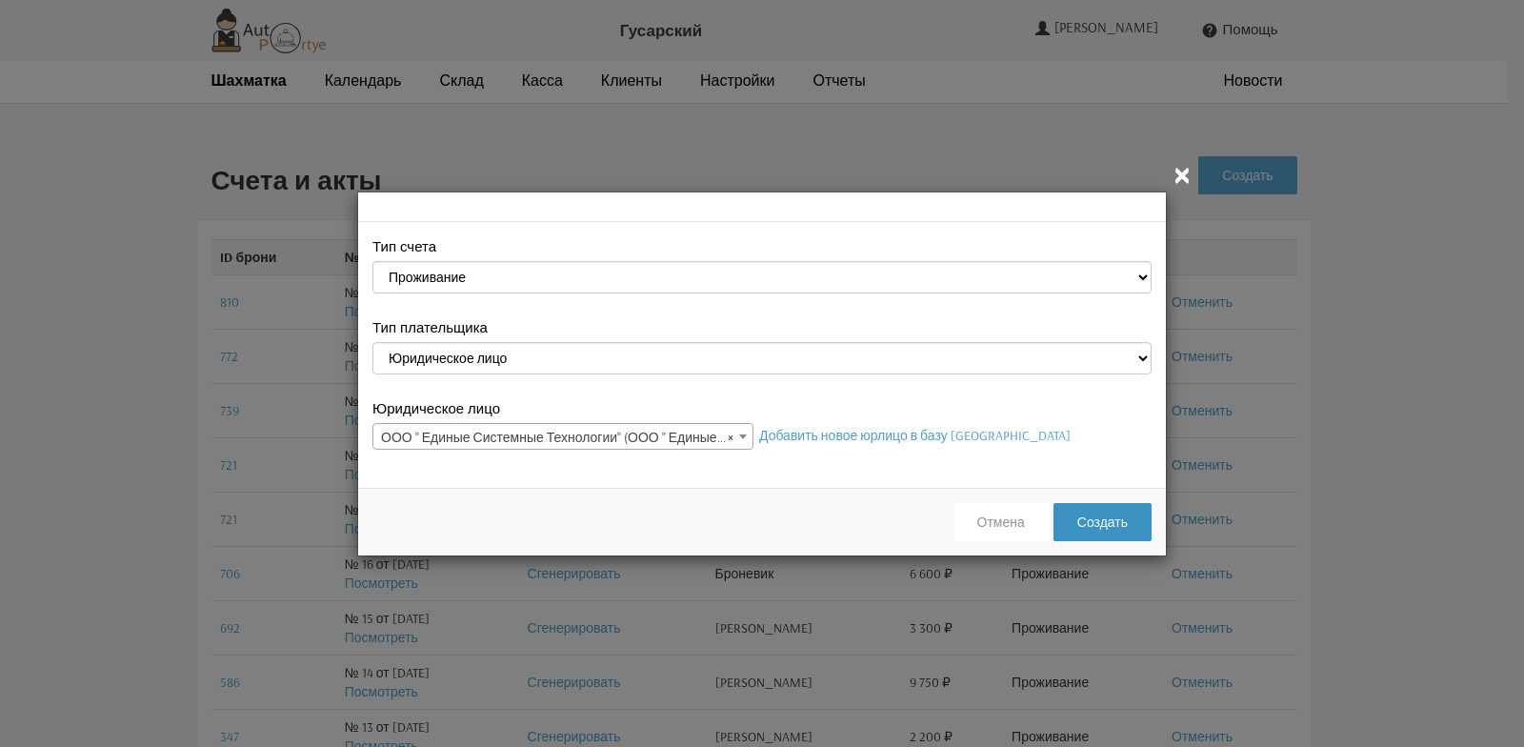
click at [1092, 525] on button "Создать" at bounding box center [1102, 522] width 98 height 38
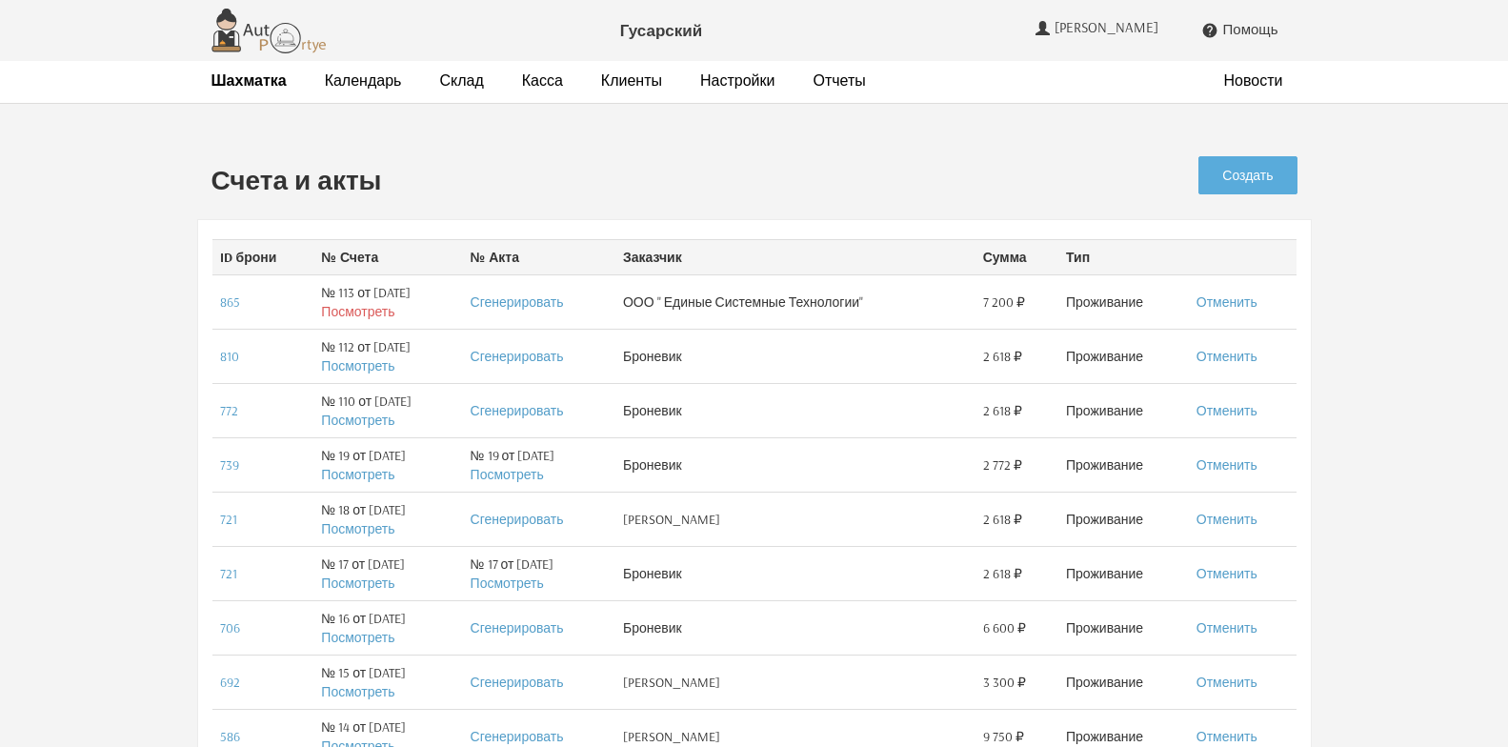
click at [347, 314] on link "Посмотреть" at bounding box center [357, 311] width 73 height 17
click at [242, 88] on strong "Шахматка" at bounding box center [248, 79] width 75 height 19
